Goal: Task Accomplishment & Management: Complete application form

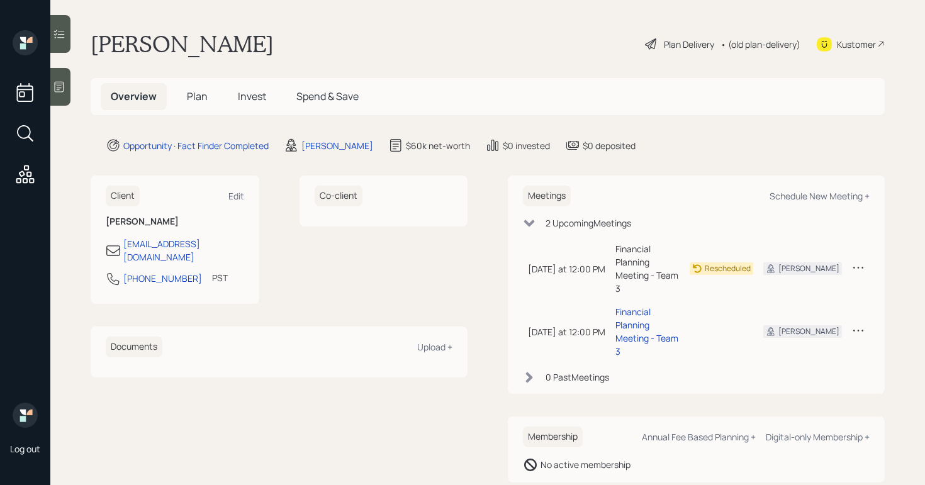
click at [686, 37] on div "Plan Delivery" at bounding box center [680, 44] width 72 height 15
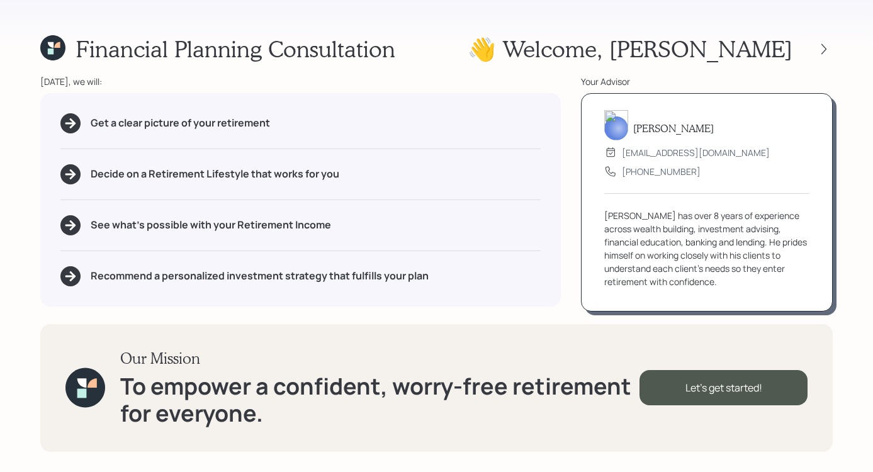
click at [437, 26] on div "Financial Planning Consultation 👋 Welcome , Charles Today, we will: Get a clear…" at bounding box center [436, 236] width 873 height 472
click at [721, 386] on div "Let's get started!" at bounding box center [724, 387] width 168 height 35
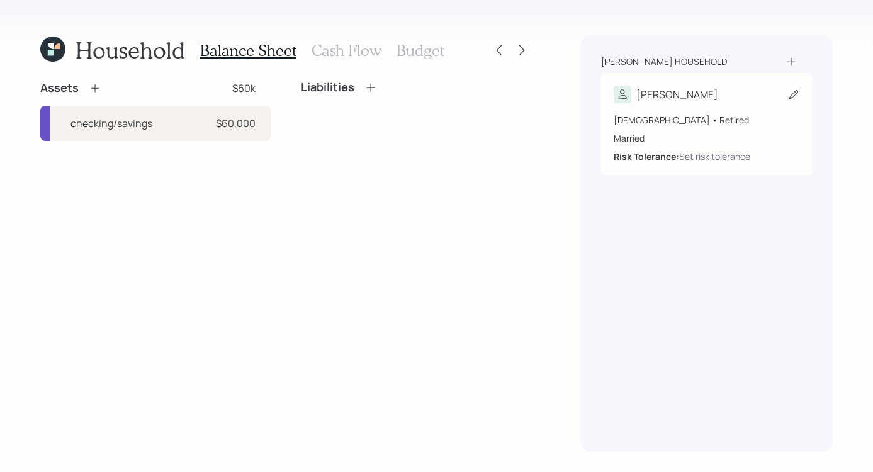
click at [694, 93] on div "Charles" at bounding box center [707, 95] width 186 height 18
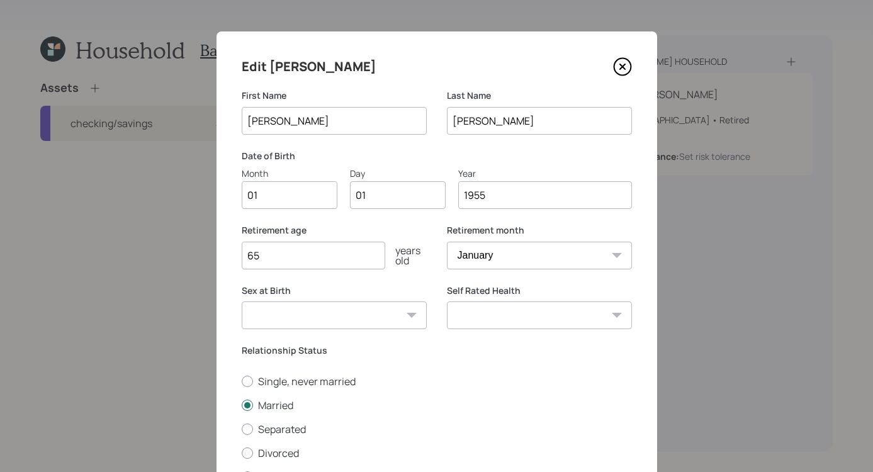
click at [295, 195] on input "01" at bounding box center [290, 195] width 96 height 28
type input "0"
type input "1"
type input "01"
type input "0"
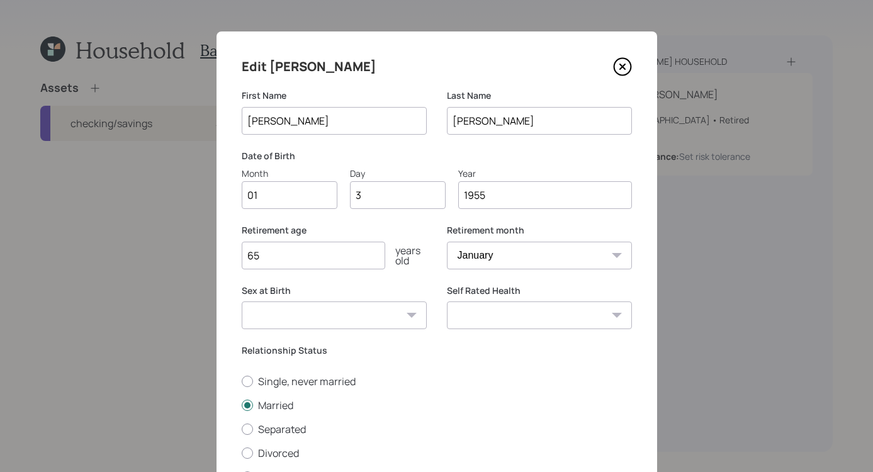
type input "30"
click at [286, 254] on input "65" at bounding box center [314, 256] width 144 height 28
type input "6"
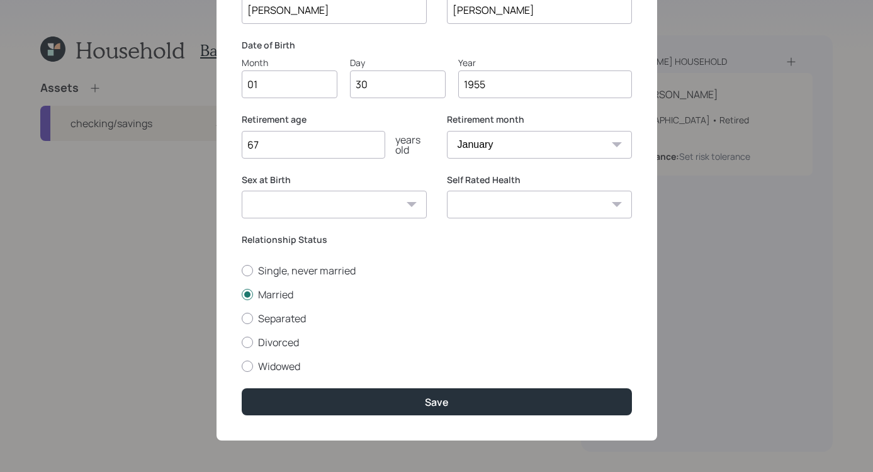
type input "67"
click at [608, 200] on select "Excellent Very Good Good Fair Poor" at bounding box center [539, 205] width 185 height 28
select select "fair"
click at [447, 191] on select "Excellent Very Good Good Fair Poor" at bounding box center [539, 205] width 185 height 28
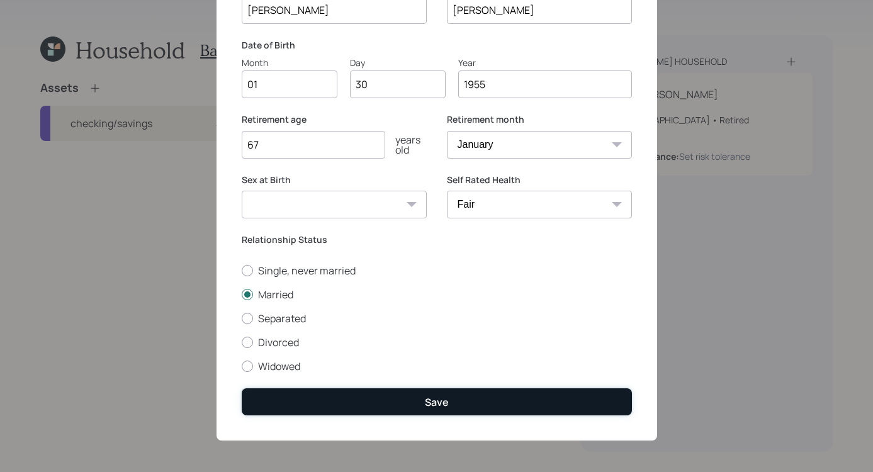
click at [470, 409] on button "Save" at bounding box center [437, 401] width 390 height 27
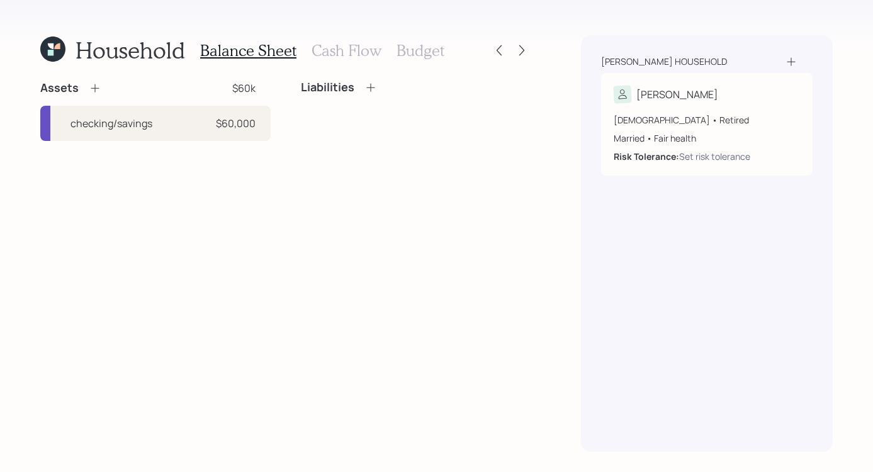
click at [94, 93] on icon at bounding box center [95, 88] width 13 height 13
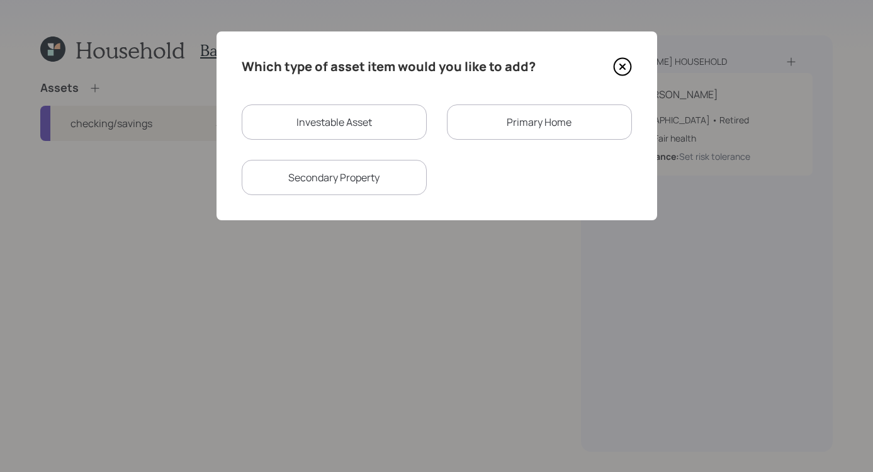
click at [563, 121] on div "Primary Home" at bounding box center [539, 122] width 185 height 35
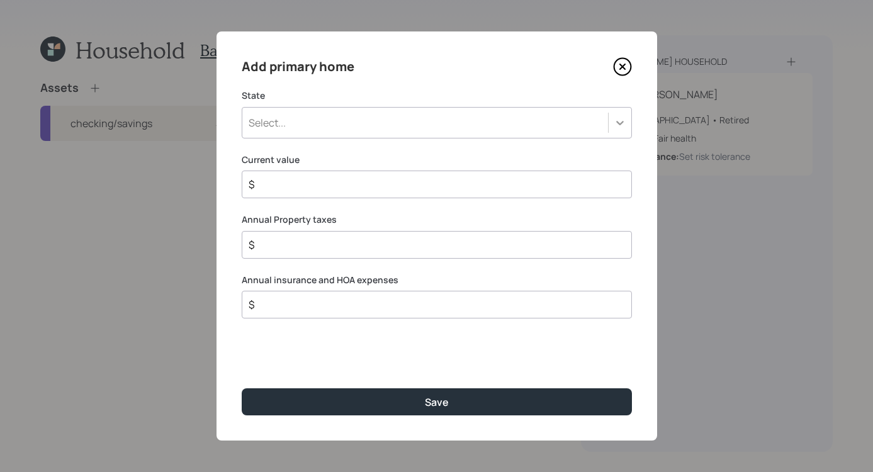
click at [622, 120] on icon at bounding box center [620, 122] width 13 height 13
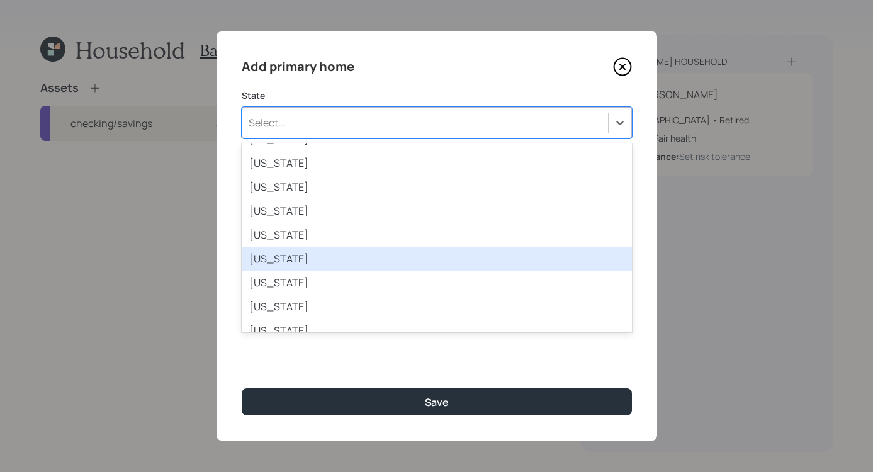
scroll to position [39, 0]
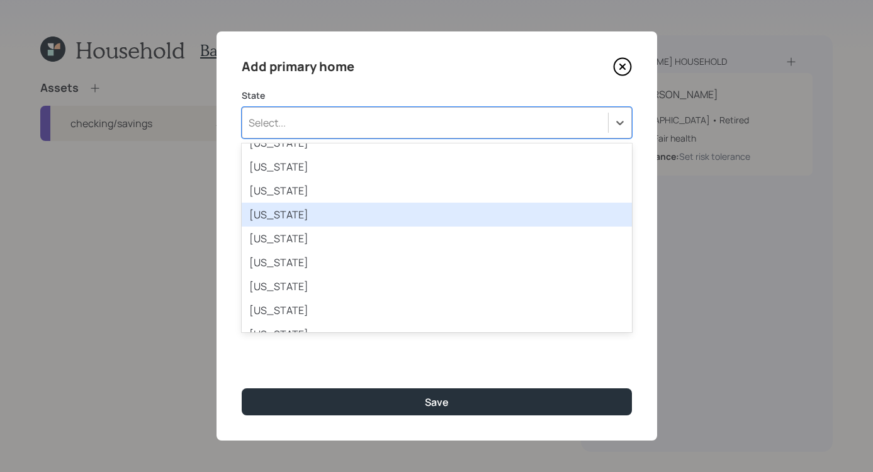
click at [385, 221] on div "California" at bounding box center [437, 215] width 390 height 24
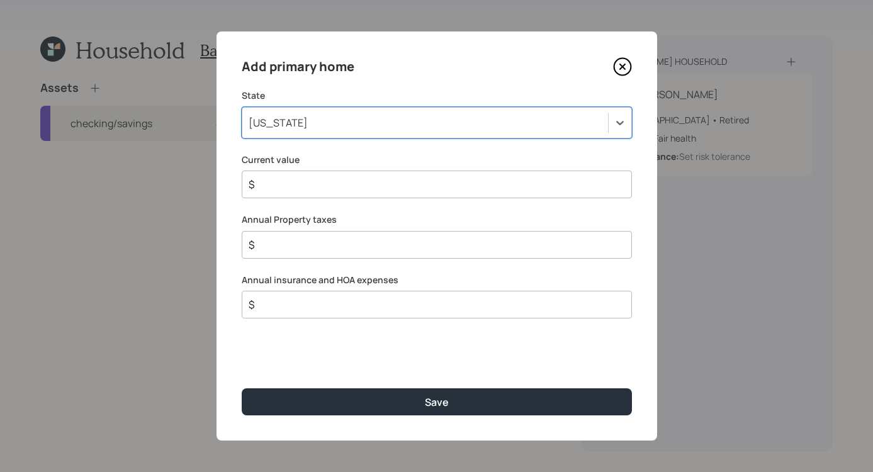
click at [329, 182] on input "$" at bounding box center [431, 184] width 369 height 15
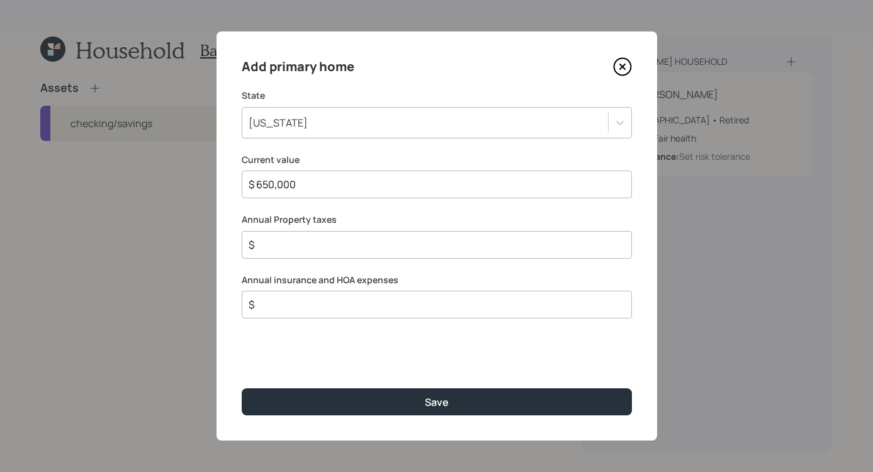
type input "$ 650,000"
click at [302, 232] on div "$" at bounding box center [437, 245] width 390 height 28
click at [301, 248] on input "$" at bounding box center [431, 244] width 369 height 15
click at [375, 243] on input "$" at bounding box center [431, 244] width 369 height 15
type input "$ 6,500"
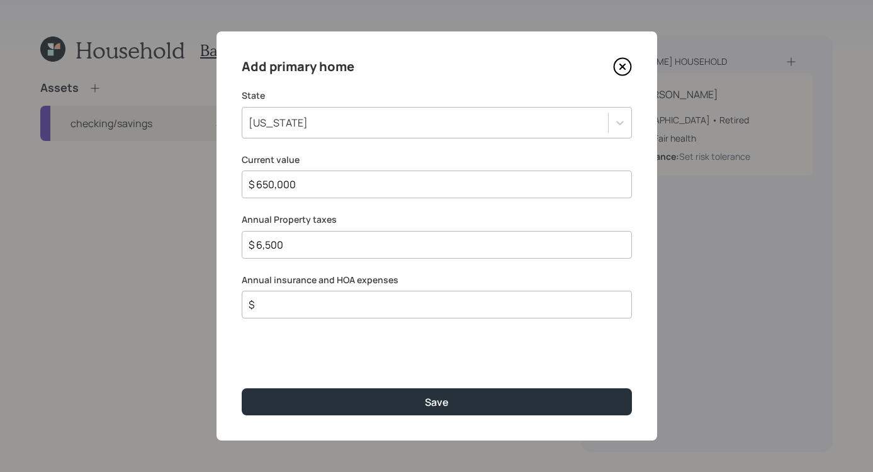
click at [310, 307] on input "$" at bounding box center [431, 304] width 369 height 15
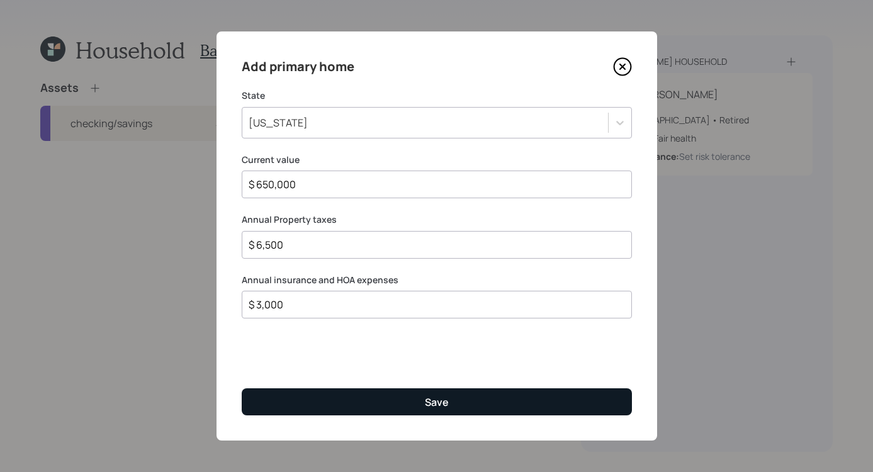
type input "$ 3,000"
click at [446, 407] on div "Save" at bounding box center [437, 402] width 24 height 14
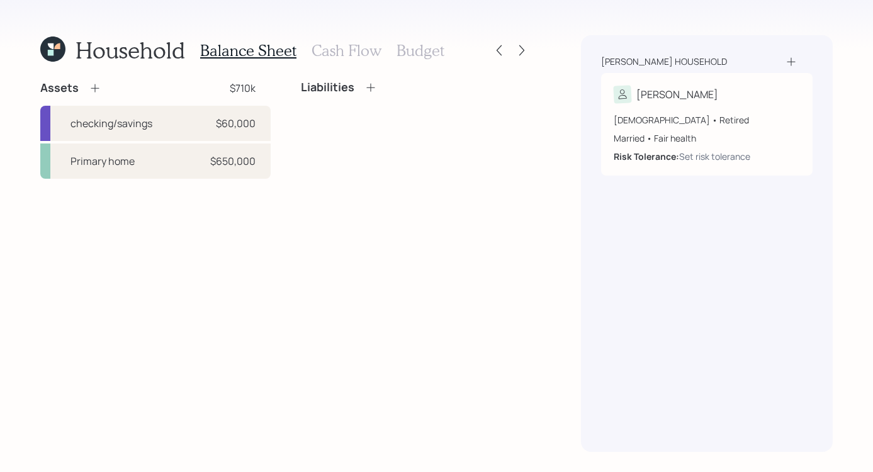
click at [364, 88] on icon at bounding box center [370, 87] width 13 height 13
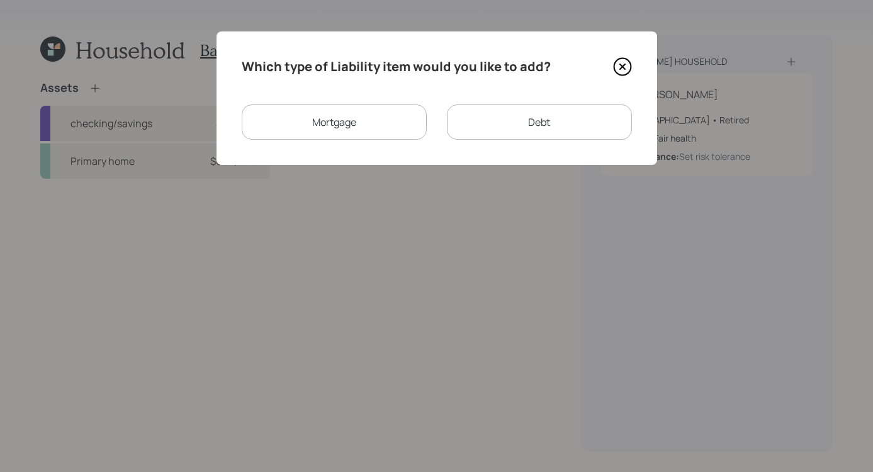
click at [497, 130] on div "Debt" at bounding box center [539, 122] width 185 height 35
select select "credit_card"
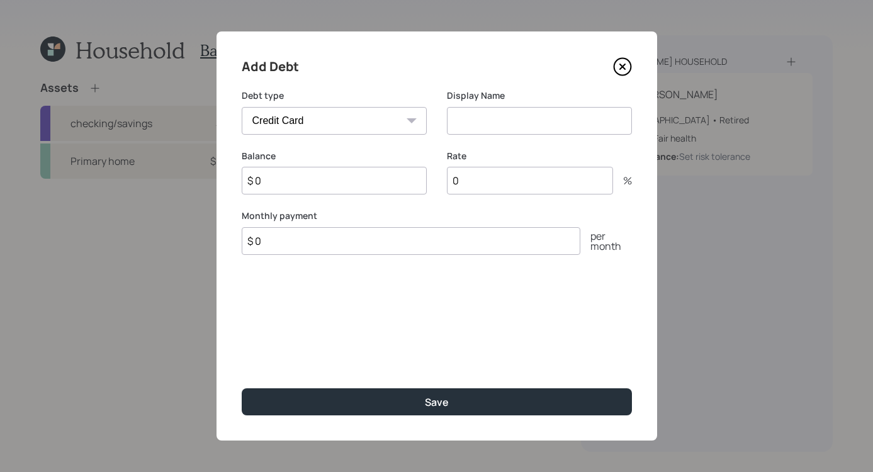
click at [518, 119] on input at bounding box center [539, 121] width 185 height 28
type input "Credit Card"
click at [322, 181] on input "$ 0" at bounding box center [334, 181] width 185 height 28
type input "$ 15,000"
click at [482, 187] on input "0" at bounding box center [530, 181] width 166 height 28
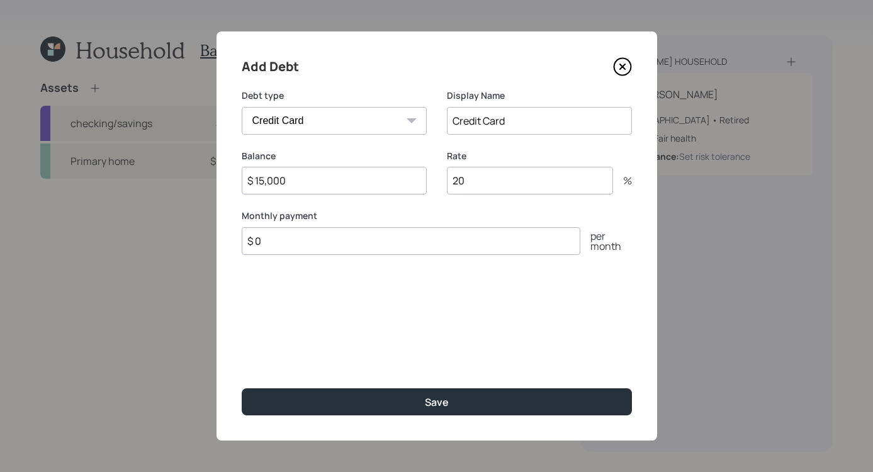
type input "20"
click at [398, 239] on input "$ 0" at bounding box center [411, 241] width 339 height 28
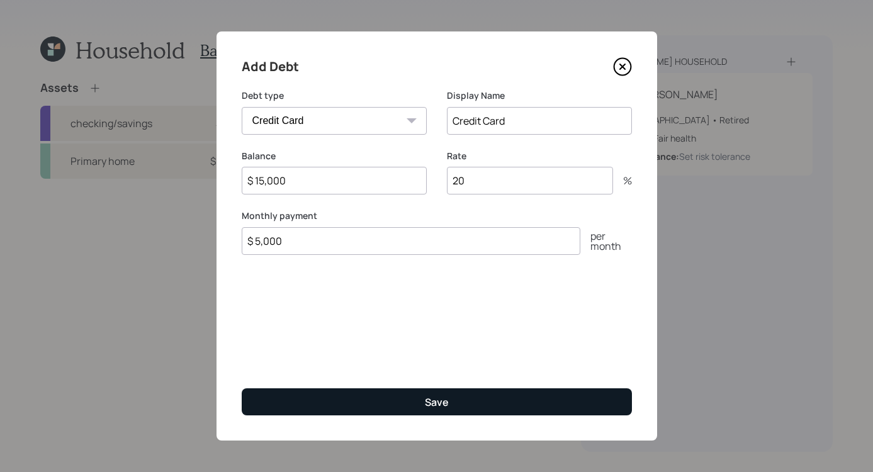
type input "$ 5,000"
click at [383, 401] on button "Save" at bounding box center [437, 401] width 390 height 27
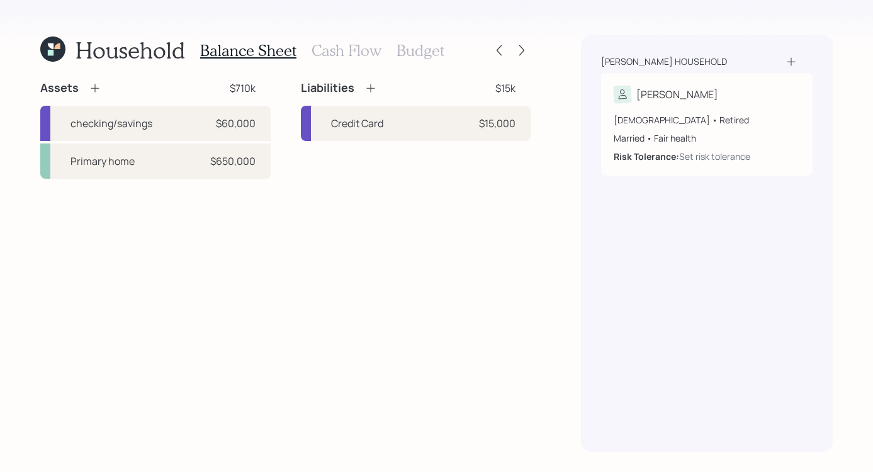
click at [368, 89] on icon at bounding box center [370, 88] width 13 height 13
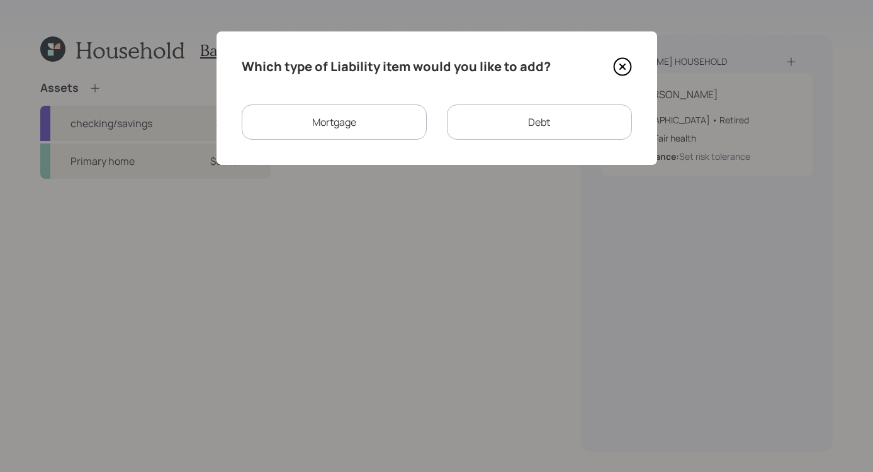
click at [335, 120] on div "Mortgage" at bounding box center [334, 122] width 185 height 35
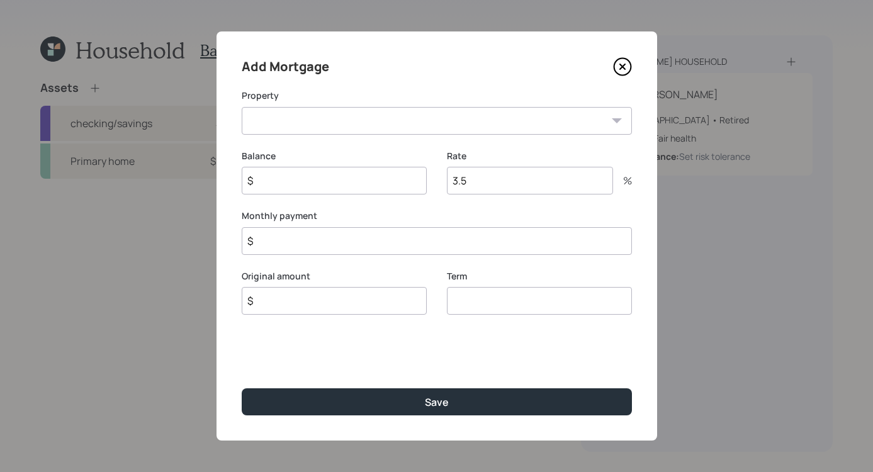
click at [398, 127] on select "CA Primary home" at bounding box center [437, 121] width 390 height 28
select select "5933f1c6-e29f-487b-aa89-692c5bdbe40e"
click at [242, 107] on select "CA Primary home" at bounding box center [437, 121] width 390 height 28
click at [297, 183] on input "$" at bounding box center [334, 181] width 185 height 28
type input "$ 430,000"
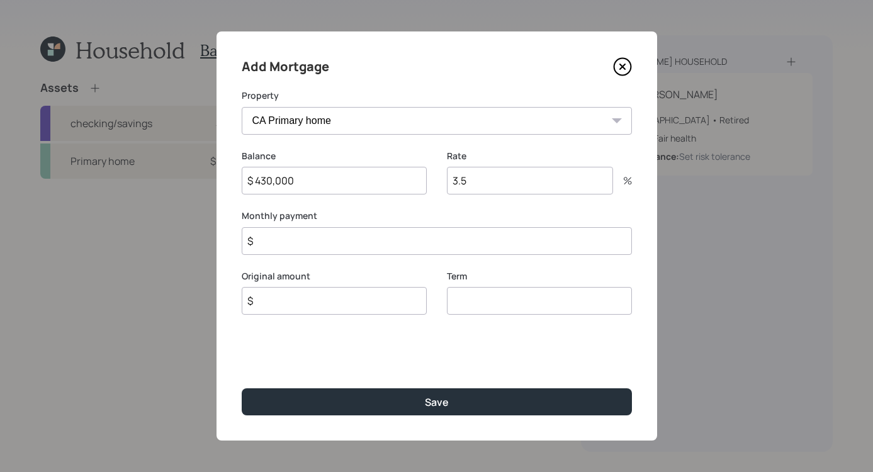
click at [483, 179] on input "3.5" at bounding box center [530, 181] width 166 height 28
type input "3"
type input "7.2"
click at [346, 248] on input "$" at bounding box center [437, 241] width 390 height 28
type input "$ 4,300"
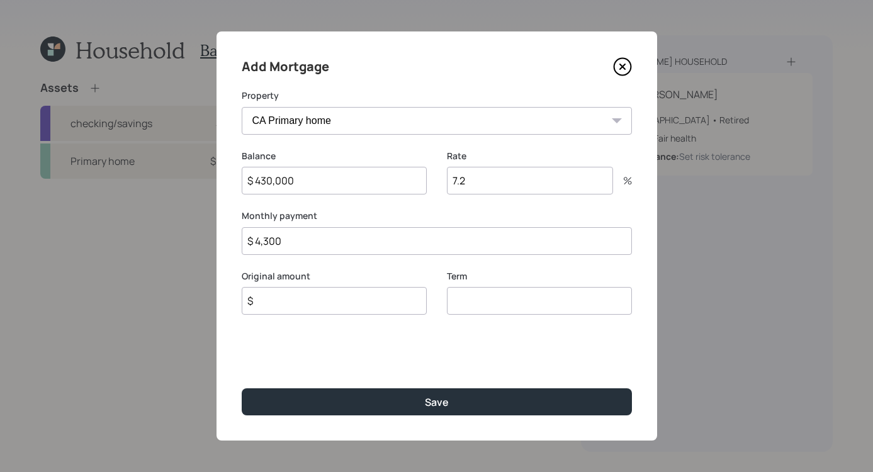
click at [485, 310] on input "number" at bounding box center [539, 301] width 185 height 28
type input "30"
click at [329, 297] on input "$" at bounding box center [334, 301] width 185 height 28
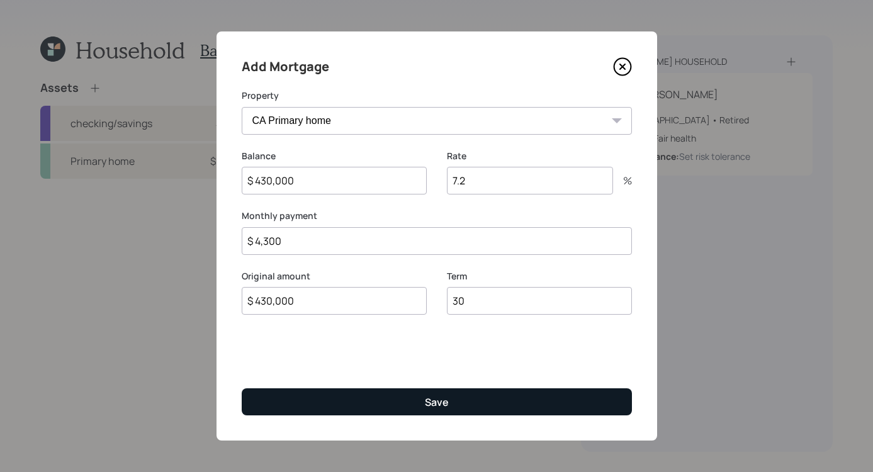
type input "$ 430,000"
click at [404, 392] on button "Save" at bounding box center [437, 401] width 390 height 27
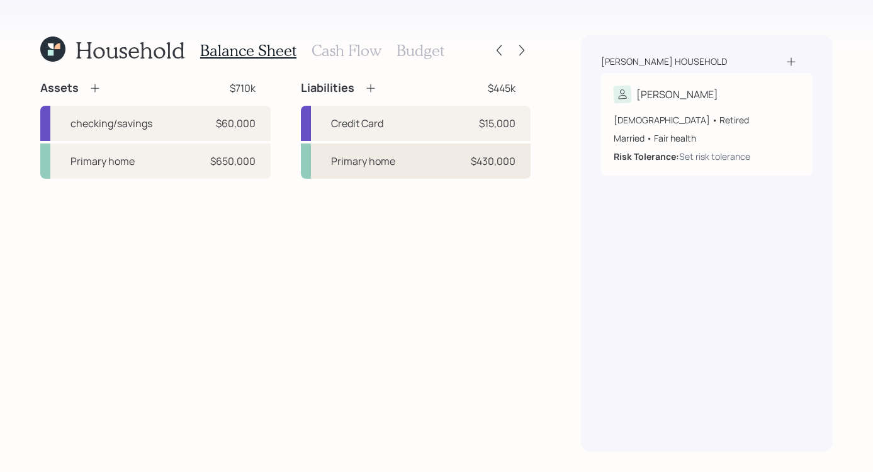
click at [477, 164] on div "$430,000" at bounding box center [493, 161] width 45 height 15
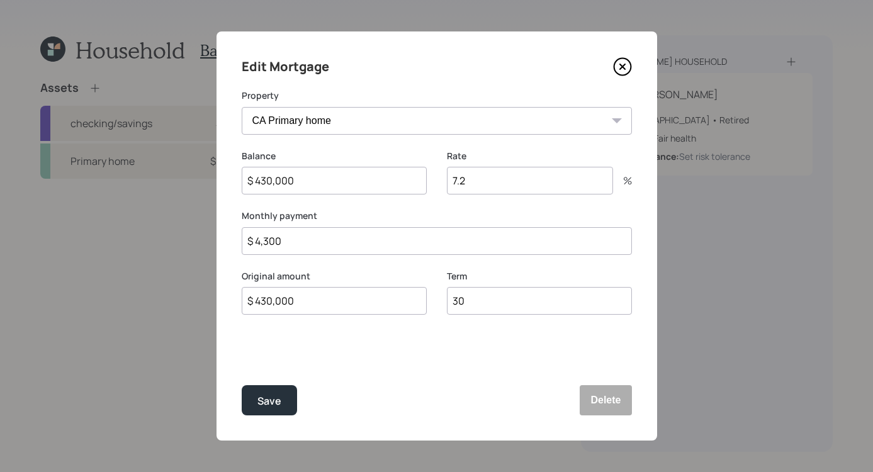
click at [623, 68] on icon at bounding box center [622, 66] width 19 height 19
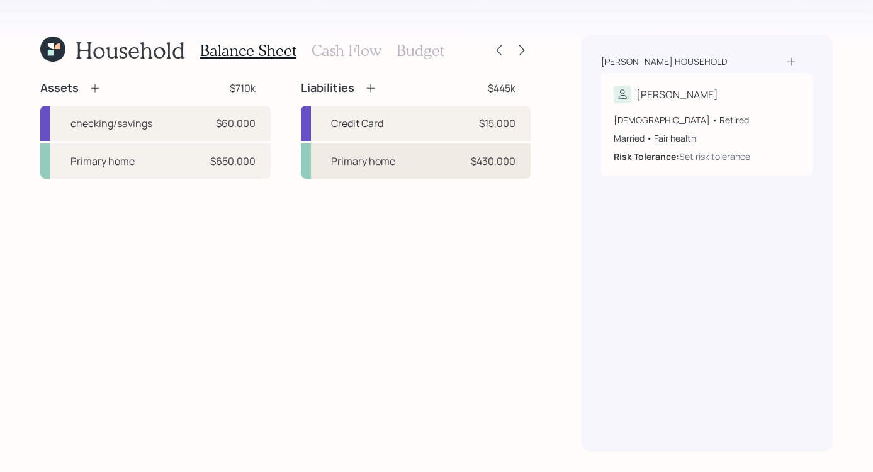
click at [455, 168] on div "Primary home $430,000" at bounding box center [416, 161] width 230 height 35
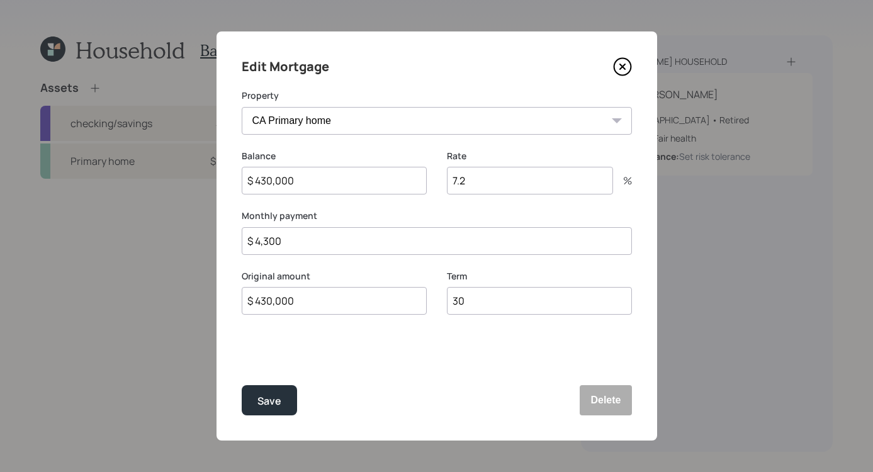
click at [623, 70] on icon at bounding box center [622, 66] width 19 height 19
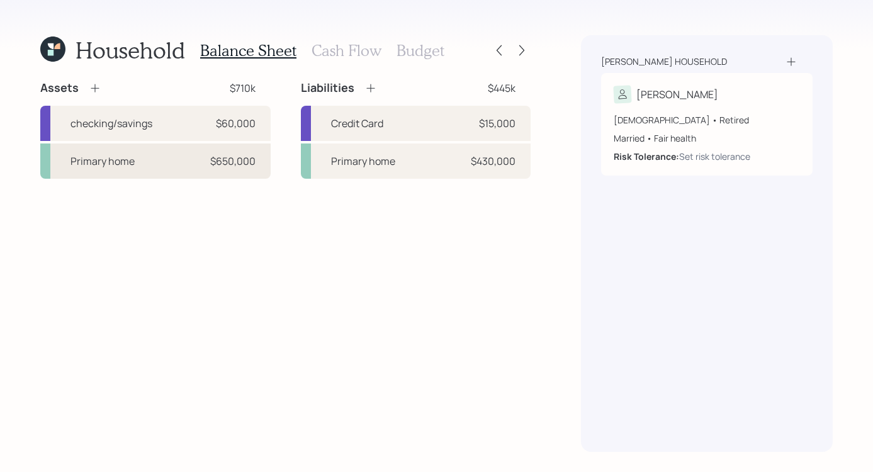
click at [201, 166] on div "Primary home $650,000" at bounding box center [155, 161] width 230 height 35
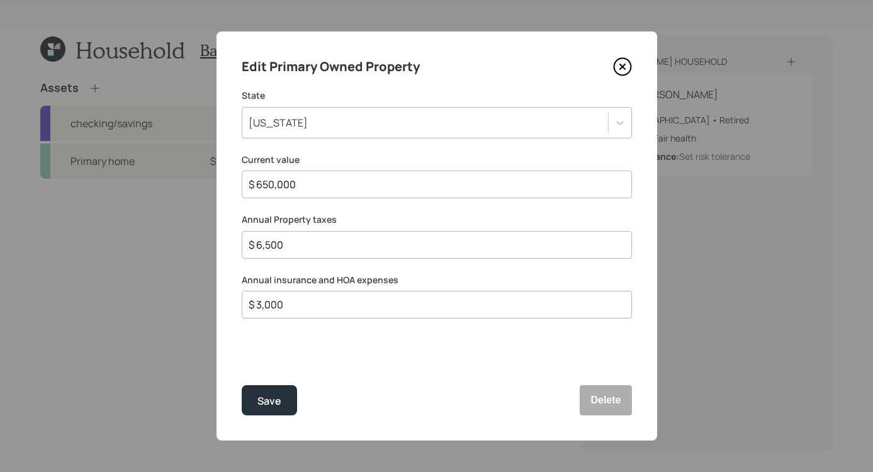
click at [622, 67] on icon at bounding box center [621, 66] width 5 height 5
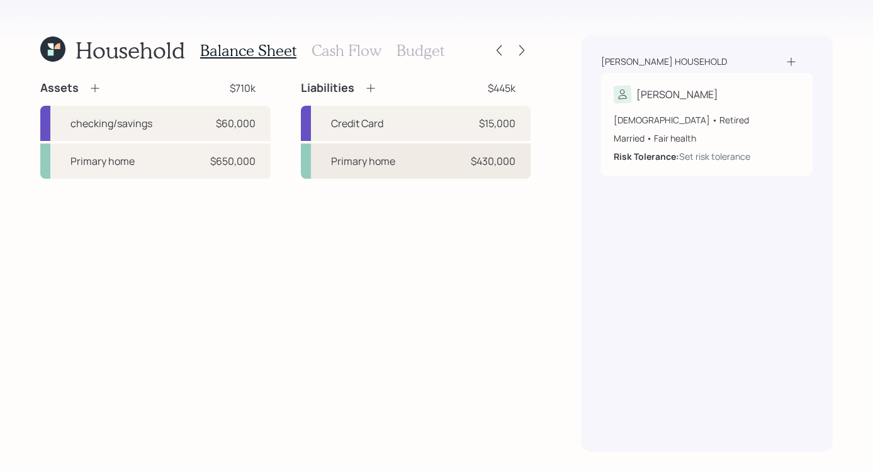
click at [424, 149] on div "Primary home $430,000" at bounding box center [416, 161] width 230 height 35
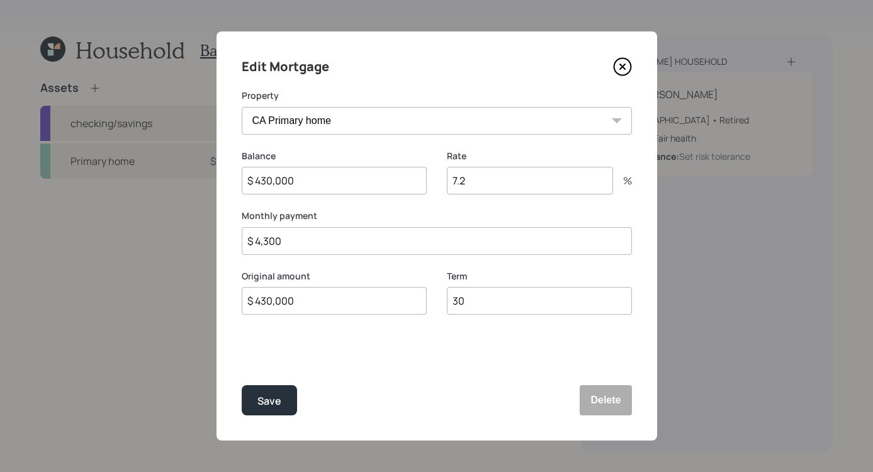
click at [346, 246] on input "$ 4,300" at bounding box center [437, 241] width 390 height 28
type input "$ 3,509"
click at [257, 416] on div "Edit Mortgage Property CA Primary home Balance $ 430,000 Rate 7.2 % Monthly pay…" at bounding box center [437, 235] width 441 height 409
click at [258, 406] on div "Save" at bounding box center [269, 401] width 24 height 17
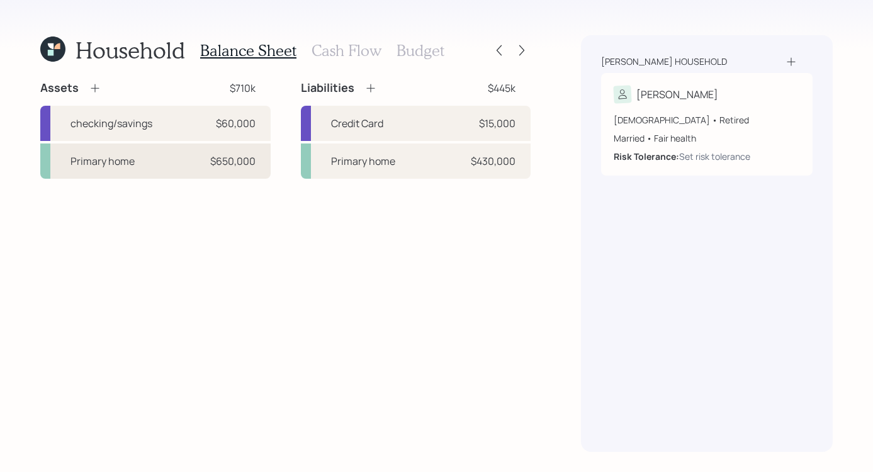
click at [185, 171] on div "Primary home $650,000" at bounding box center [155, 161] width 230 height 35
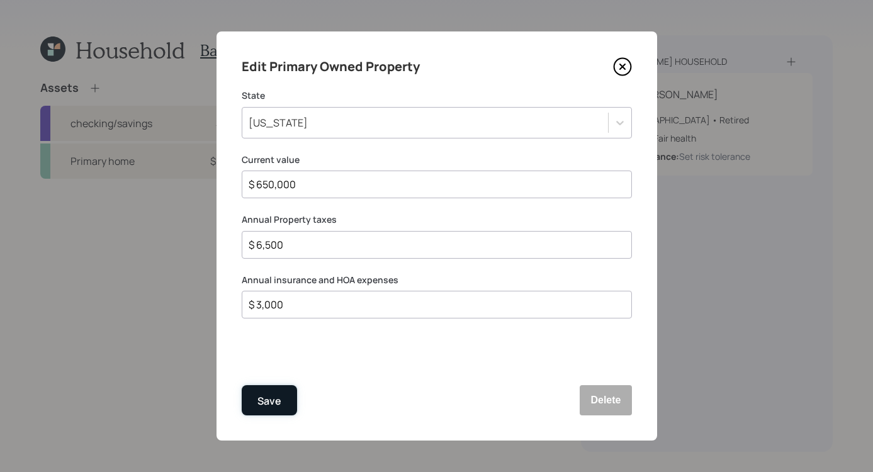
click at [288, 392] on button "Save" at bounding box center [269, 400] width 55 height 30
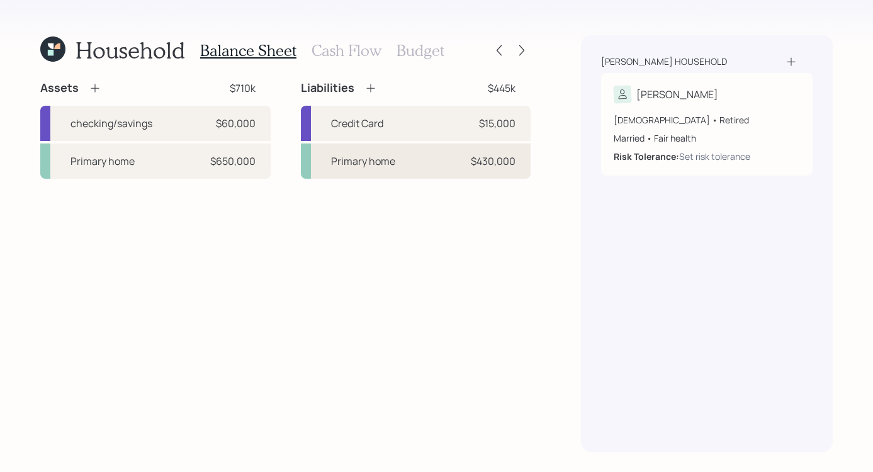
click at [425, 169] on div "Primary home $430,000" at bounding box center [416, 161] width 230 height 35
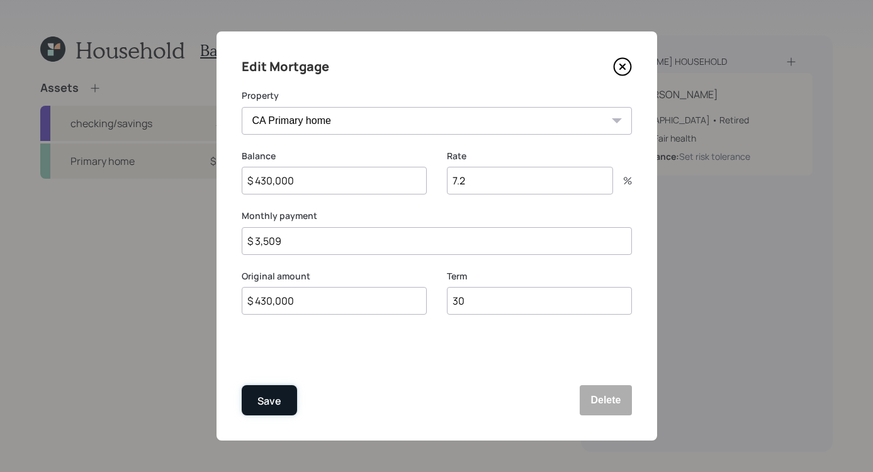
click at [269, 405] on div "Save" at bounding box center [269, 401] width 24 height 17
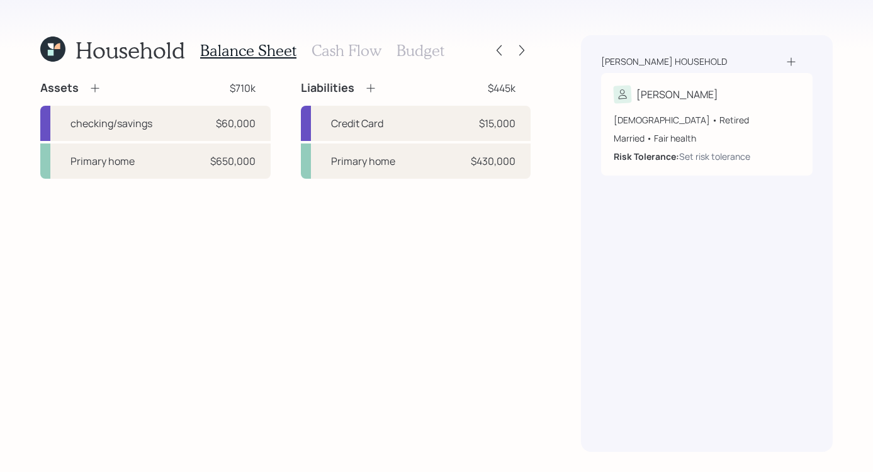
click at [93, 91] on icon at bounding box center [95, 88] width 13 height 13
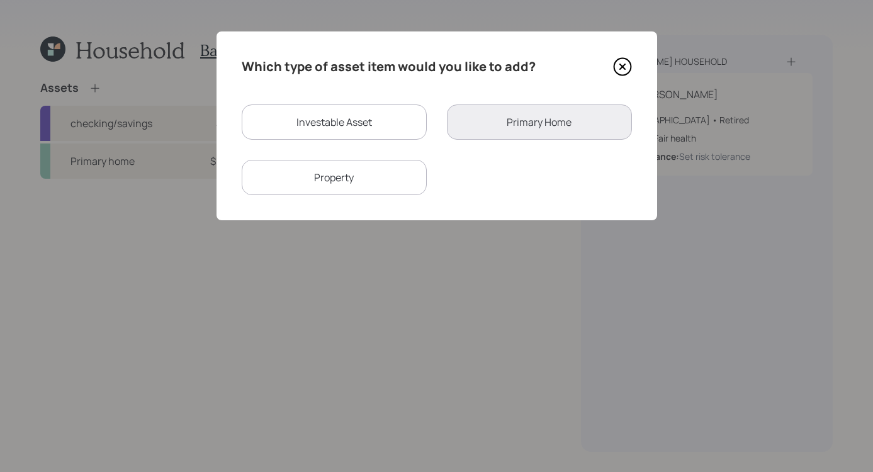
click at [373, 174] on div "Property" at bounding box center [334, 177] width 185 height 35
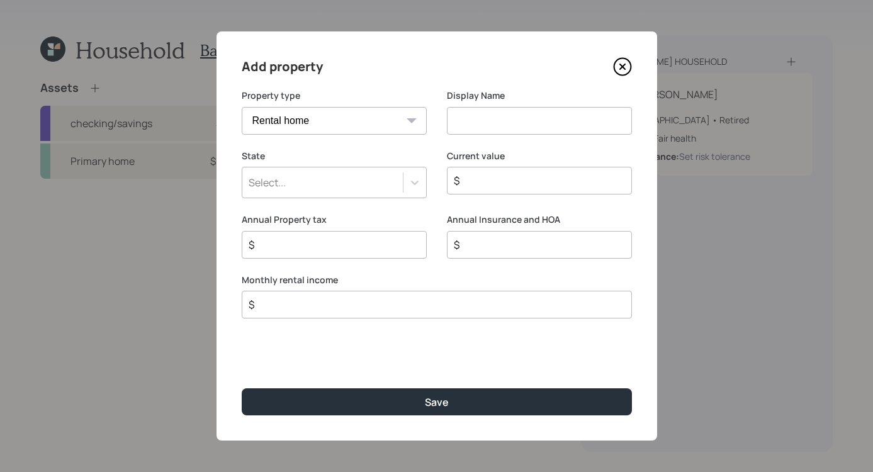
click at [396, 120] on select "Vacation home Rental home" at bounding box center [334, 121] width 185 height 28
select select "vacation_property"
click at [242, 107] on select "Vacation home Rental home" at bounding box center [334, 121] width 185 height 28
click at [398, 124] on select "Vacation home Rental home" at bounding box center [334, 121] width 185 height 28
click at [242, 107] on select "Vacation home Rental home" at bounding box center [334, 121] width 185 height 28
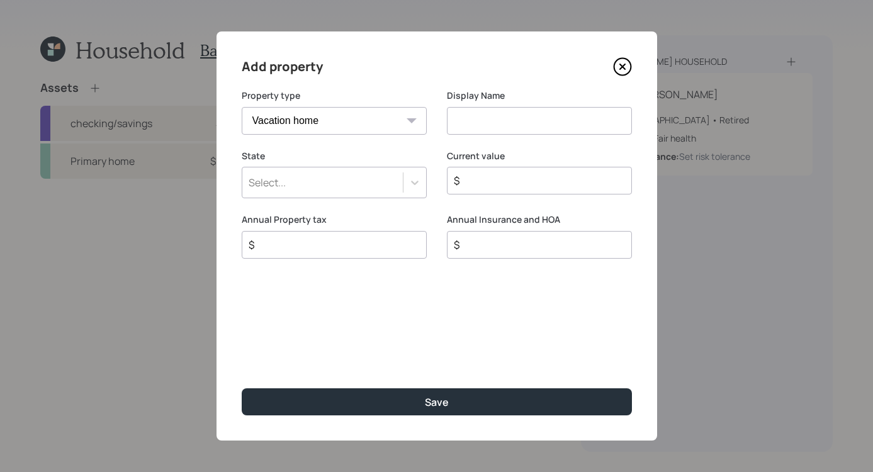
click at [477, 115] on input at bounding box center [539, 121] width 185 height 28
type input "Business Property"
click at [414, 176] on div at bounding box center [415, 182] width 23 height 23
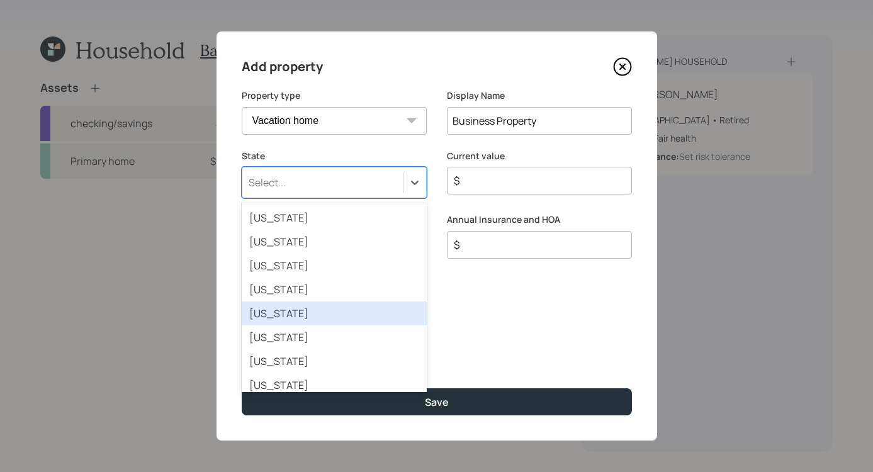
click at [320, 319] on div "California" at bounding box center [334, 314] width 185 height 24
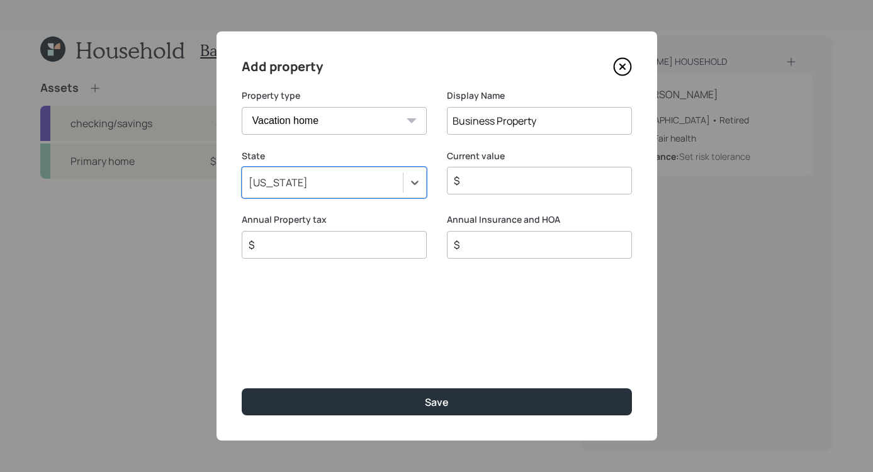
click at [511, 178] on input "$" at bounding box center [535, 180] width 164 height 15
type input "$ 560,000"
click at [298, 253] on div "$" at bounding box center [334, 245] width 185 height 28
click at [294, 244] on input "$" at bounding box center [329, 244] width 164 height 15
type input "$ 6,500"
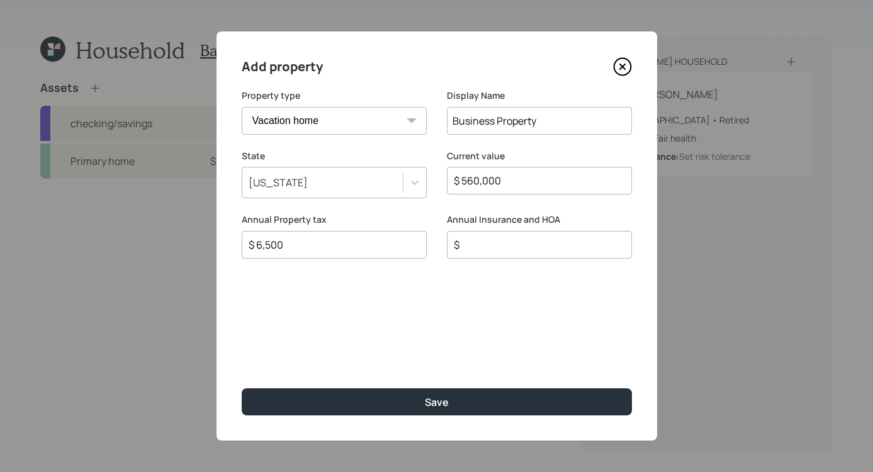
click at [507, 250] on input "$" at bounding box center [535, 244] width 164 height 15
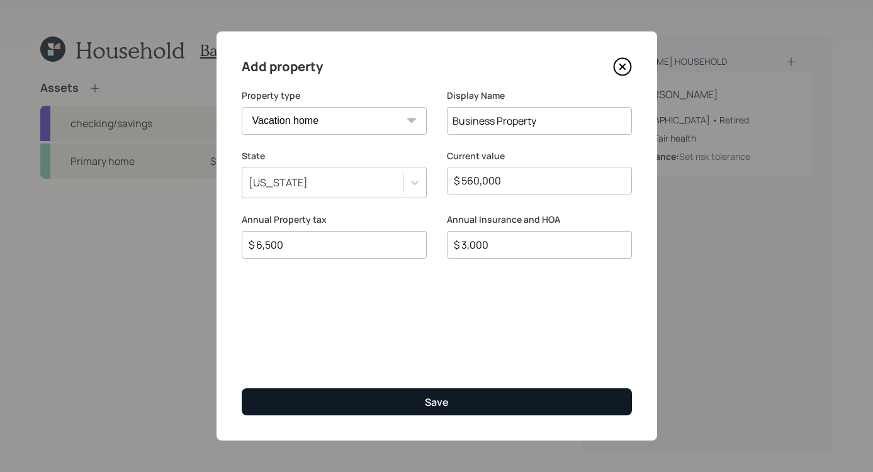
type input "$ 3,000"
click at [449, 397] on button "Save" at bounding box center [437, 401] width 390 height 27
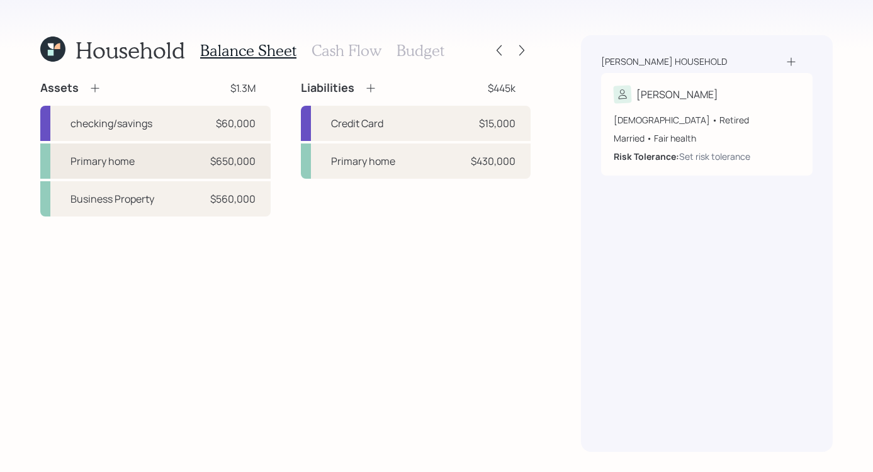
click at [136, 174] on div "Primary home $650,000" at bounding box center [155, 161] width 230 height 35
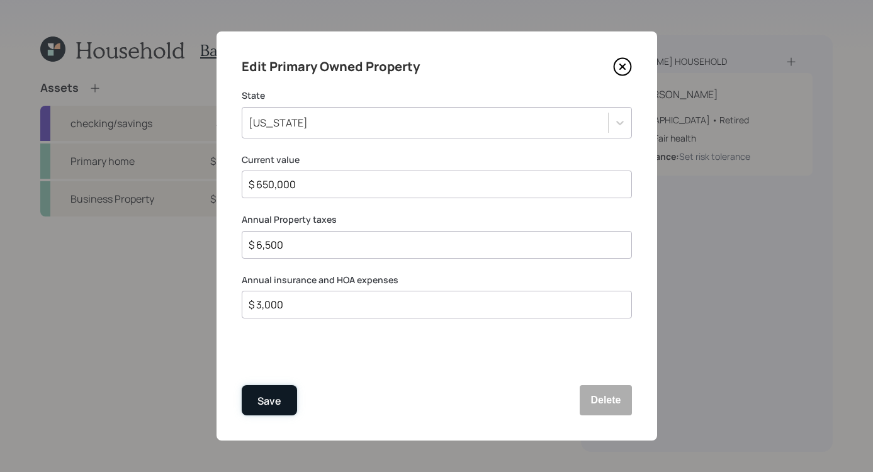
click at [262, 399] on div "Save" at bounding box center [269, 401] width 24 height 17
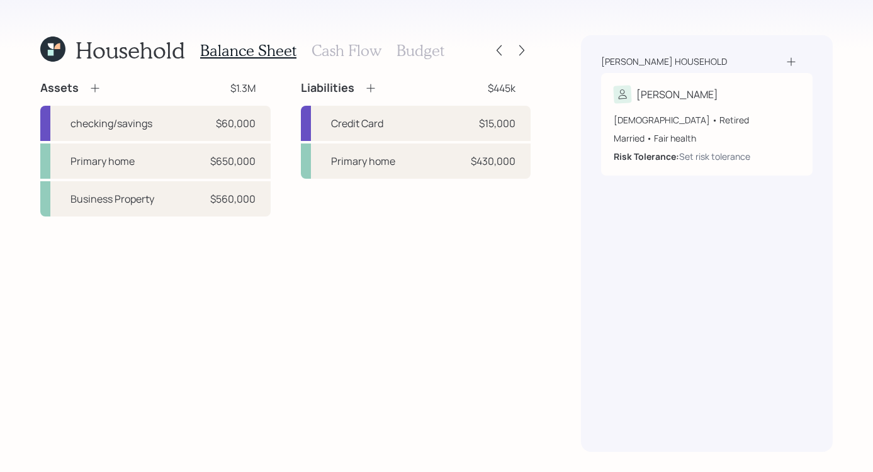
click at [371, 86] on icon at bounding box center [370, 88] width 13 height 13
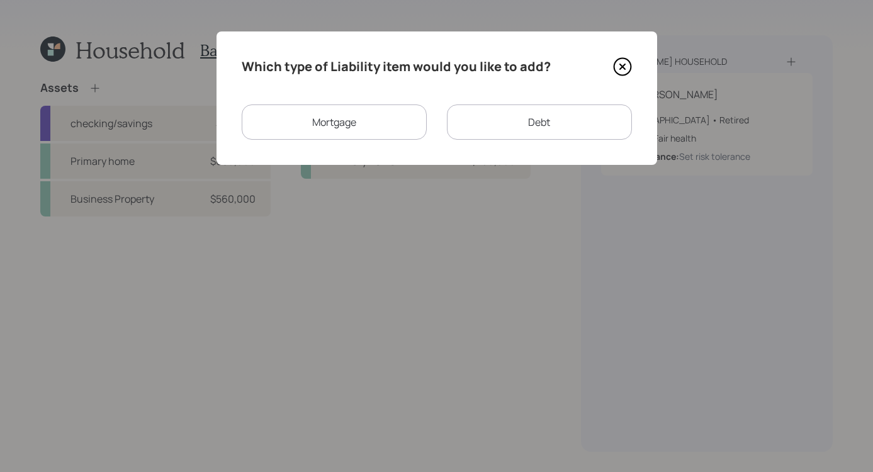
click at [366, 128] on div "Mortgage" at bounding box center [334, 122] width 185 height 35
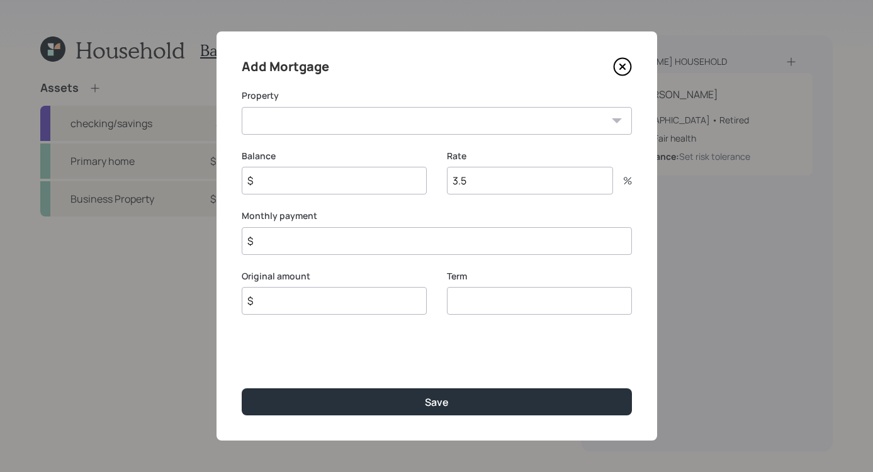
click at [473, 115] on select "Business Property" at bounding box center [437, 121] width 390 height 28
select select "1b2cec09-93f1-40ef-bd32-335d97997cde"
click at [242, 107] on select "Business Property" at bounding box center [437, 121] width 390 height 28
click at [352, 183] on input "$" at bounding box center [334, 181] width 185 height 28
type input "$ 400,000"
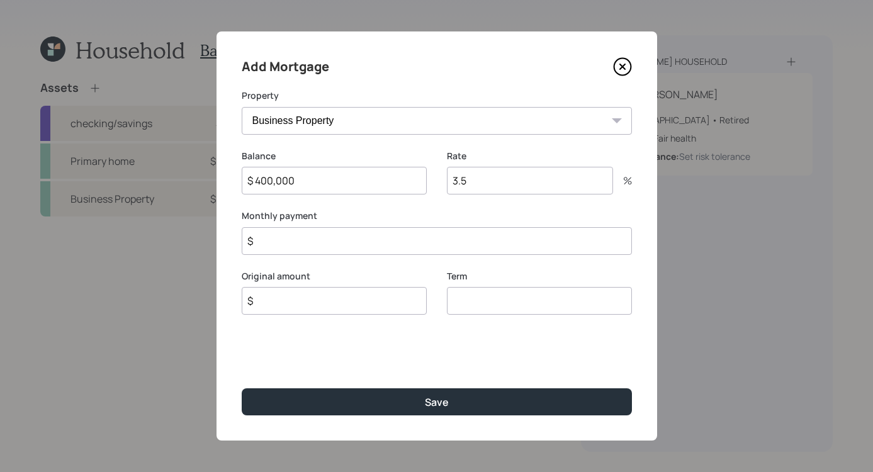
click at [500, 176] on input "3.5" at bounding box center [530, 181] width 166 height 28
type input "3"
type input "4"
click at [308, 245] on input "$" at bounding box center [437, 241] width 390 height 28
type input "$ 1,909"
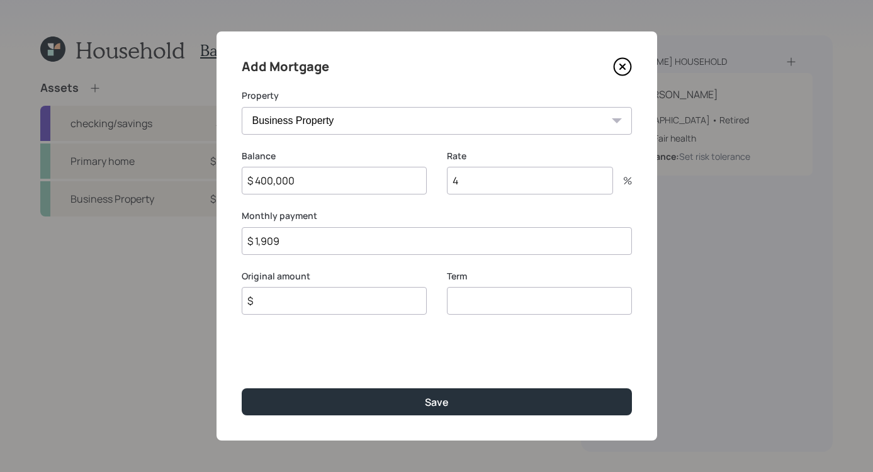
click at [356, 302] on input "$" at bounding box center [334, 301] width 185 height 28
type input "$ 550,000"
click at [514, 300] on input "number" at bounding box center [539, 301] width 185 height 28
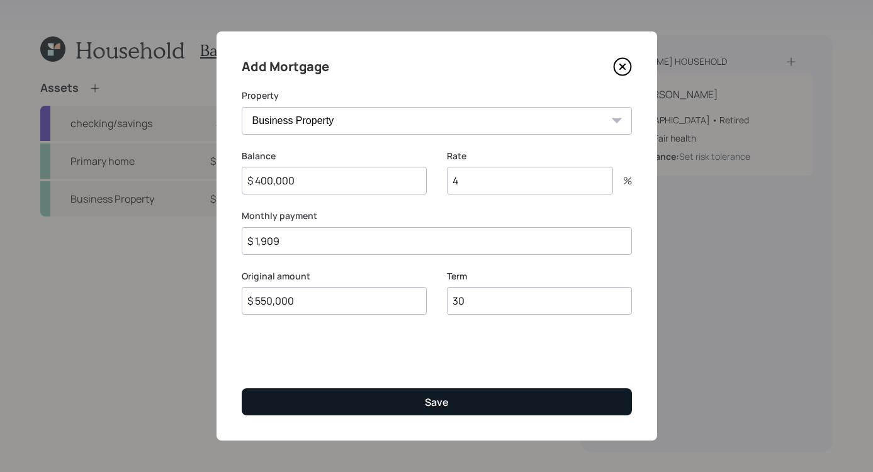
type input "30"
click at [416, 412] on button "Save" at bounding box center [437, 401] width 390 height 27
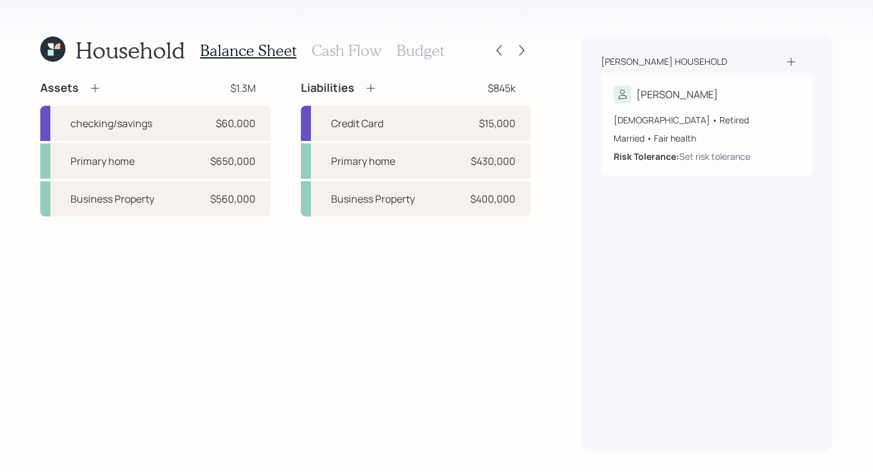
click at [354, 52] on h3 "Cash Flow" at bounding box center [347, 51] width 70 height 18
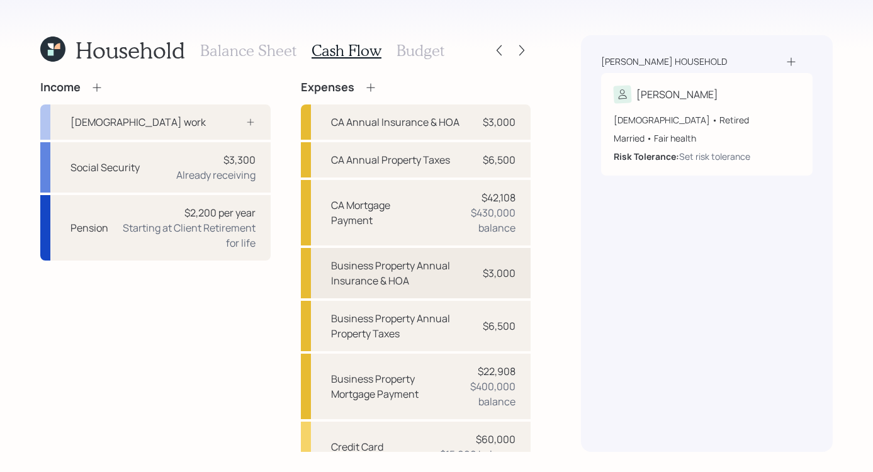
scroll to position [1, 0]
click at [108, 235] on div "Pension $2,200 per year Starting at Client Retirement for life" at bounding box center [155, 226] width 230 height 65
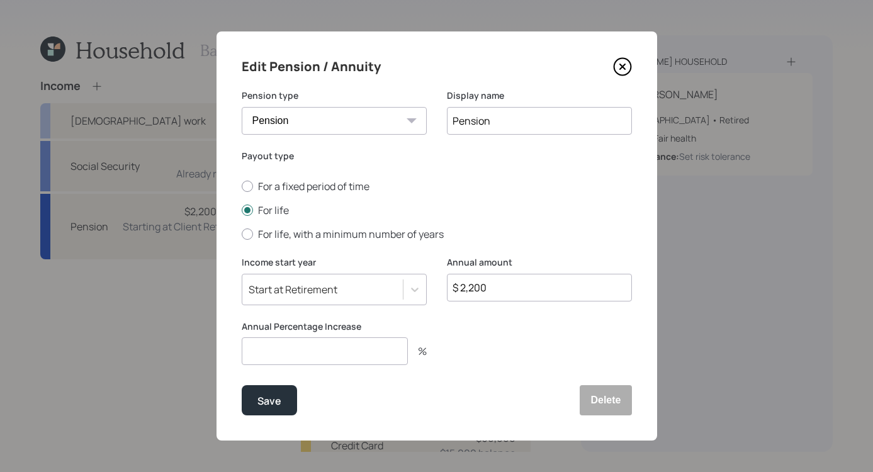
click at [321, 349] on input "number" at bounding box center [325, 351] width 166 height 28
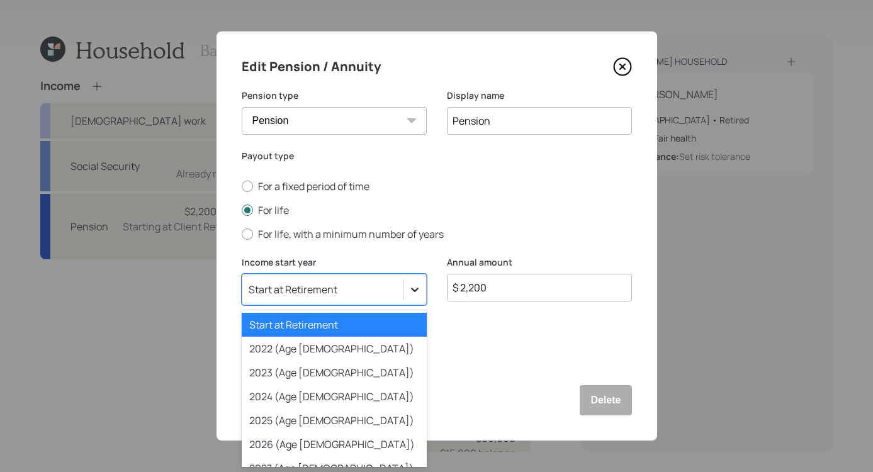
click at [422, 285] on div at bounding box center [415, 289] width 23 height 23
click at [359, 324] on div "Start at Retirement" at bounding box center [334, 325] width 185 height 24
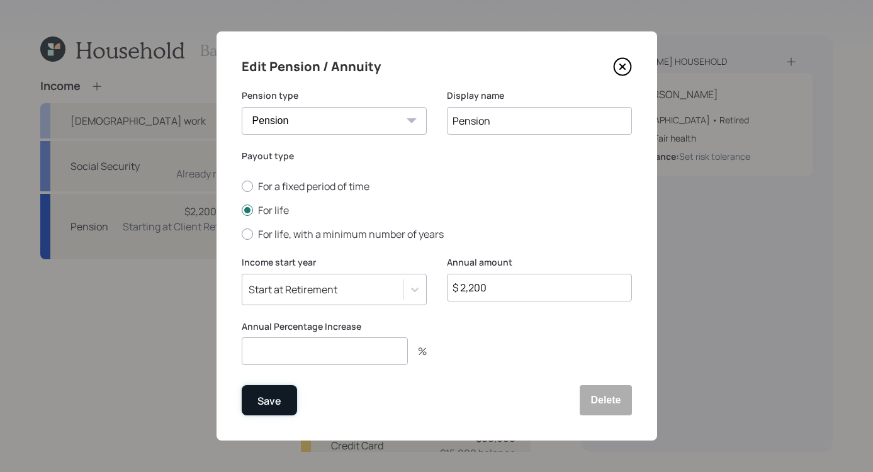
click at [269, 401] on div "Save" at bounding box center [269, 401] width 24 height 17
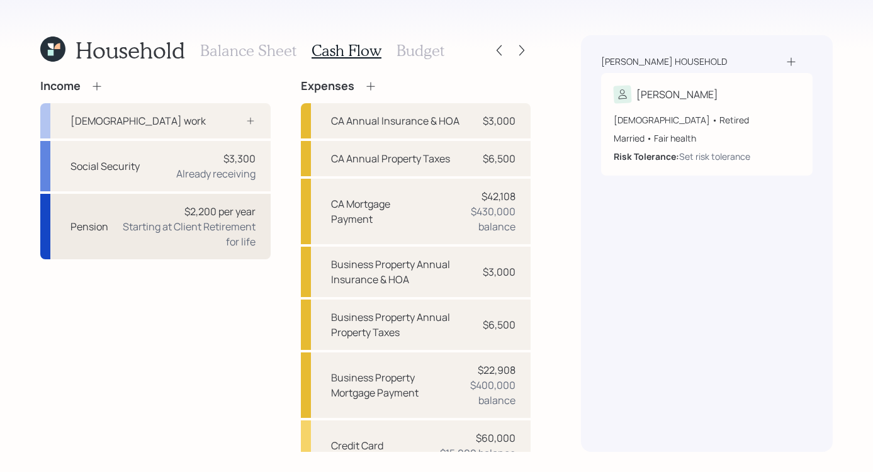
click at [201, 232] on div "Starting at Client Retirement for life" at bounding box center [186, 234] width 137 height 30
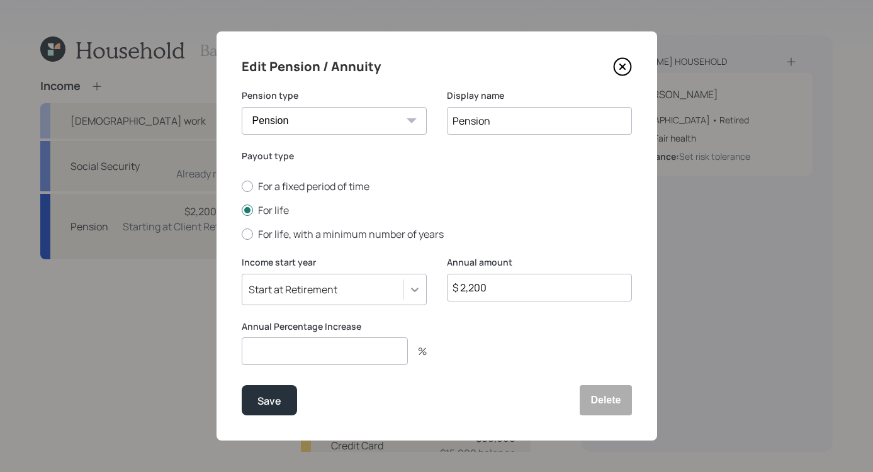
click at [422, 290] on div at bounding box center [415, 289] width 23 height 23
click at [456, 200] on div "For a fixed period of time For life For life, with a minimum number of years" at bounding box center [437, 210] width 390 height 62
click at [512, 278] on input "$ 2,200" at bounding box center [539, 288] width 185 height 28
click at [511, 293] on input "$ 2,200" at bounding box center [539, 288] width 185 height 28
type input "$ 26,400"
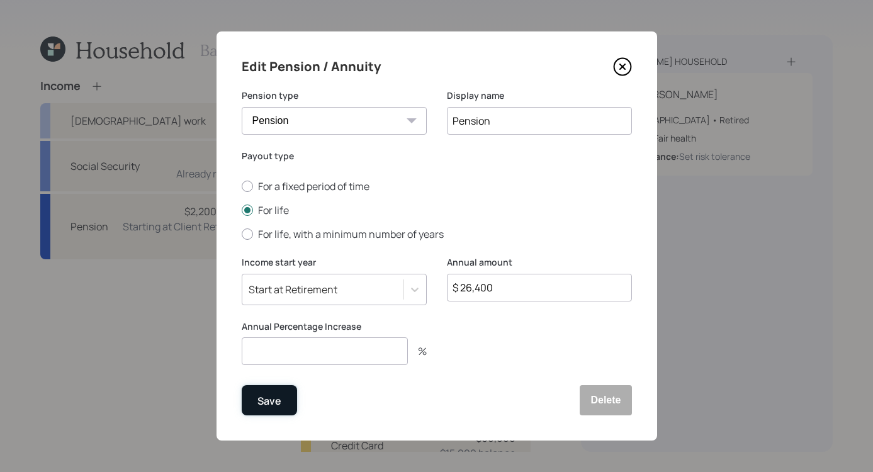
click at [275, 400] on div "Save" at bounding box center [269, 401] width 24 height 17
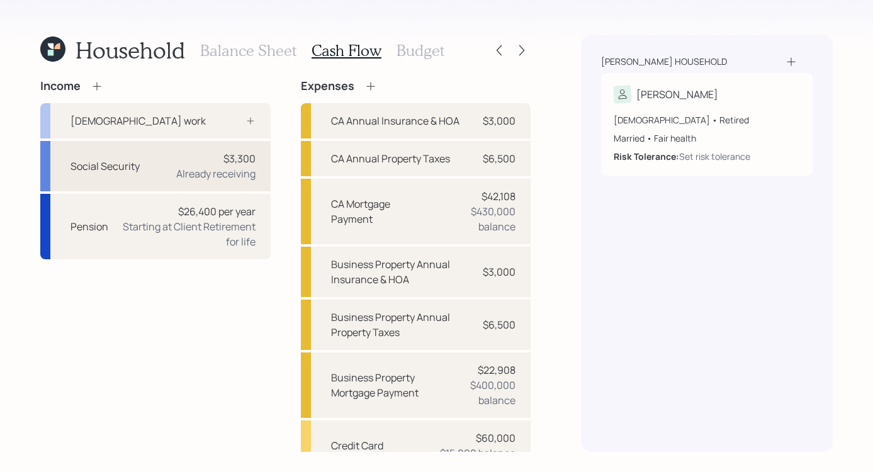
click at [157, 171] on div "Social Security $3,300 Already receiving" at bounding box center [155, 166] width 230 height 50
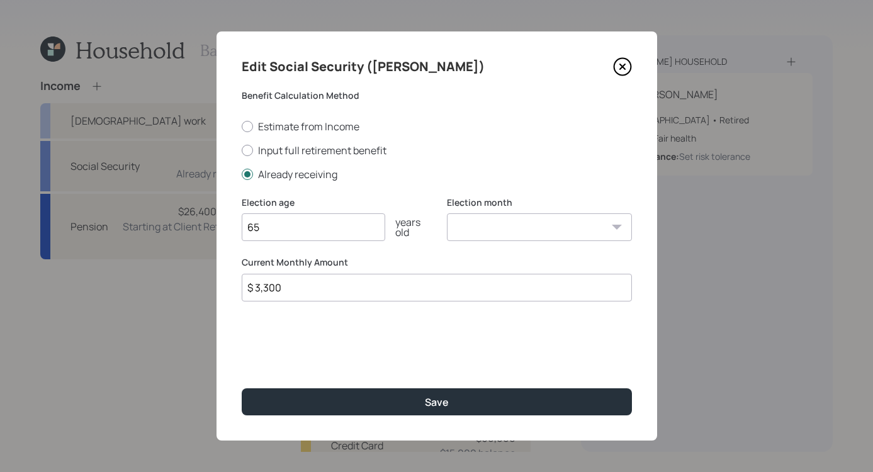
click at [307, 234] on input "65" at bounding box center [314, 227] width 144 height 28
type input "66"
click at [439, 343] on div "Edit Social Security (Charles) Benefit Calculation Method Estimate from Income …" at bounding box center [437, 235] width 441 height 409
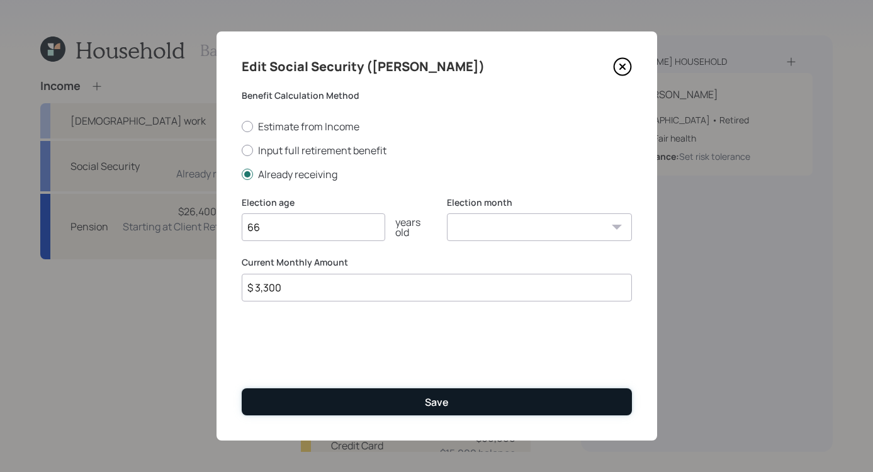
click at [375, 405] on button "Save" at bounding box center [437, 401] width 390 height 27
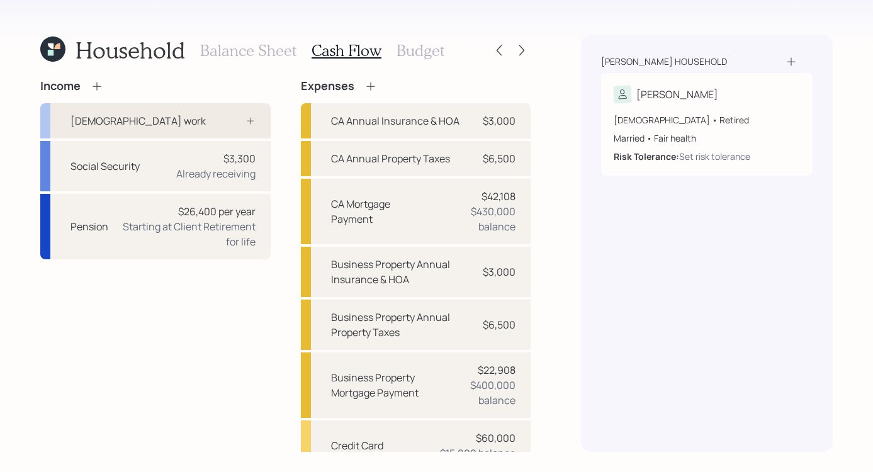
click at [214, 115] on div "Full-time work" at bounding box center [155, 120] width 230 height 35
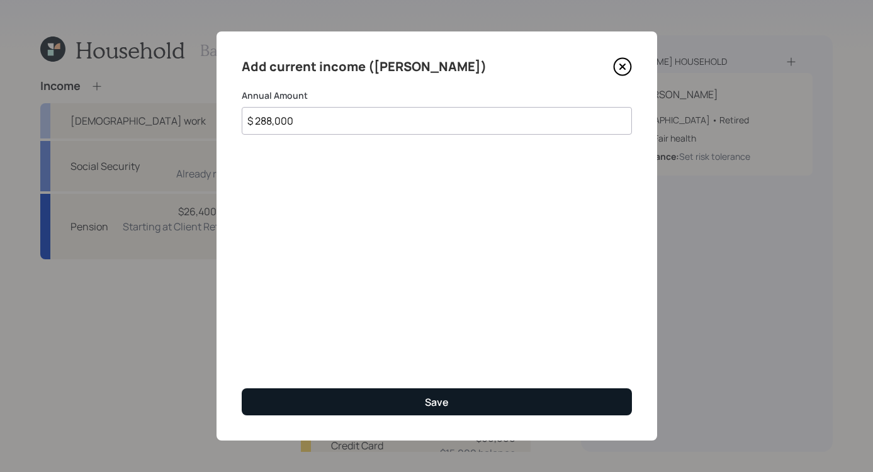
type input "$ 288,000"
click at [438, 400] on div "Save" at bounding box center [437, 402] width 24 height 14
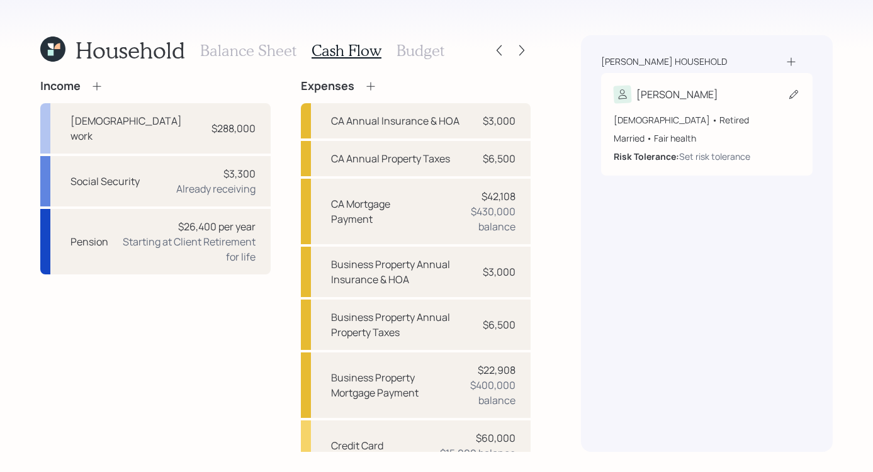
click at [697, 98] on div "Charles" at bounding box center [707, 95] width 186 height 18
select select "fair"
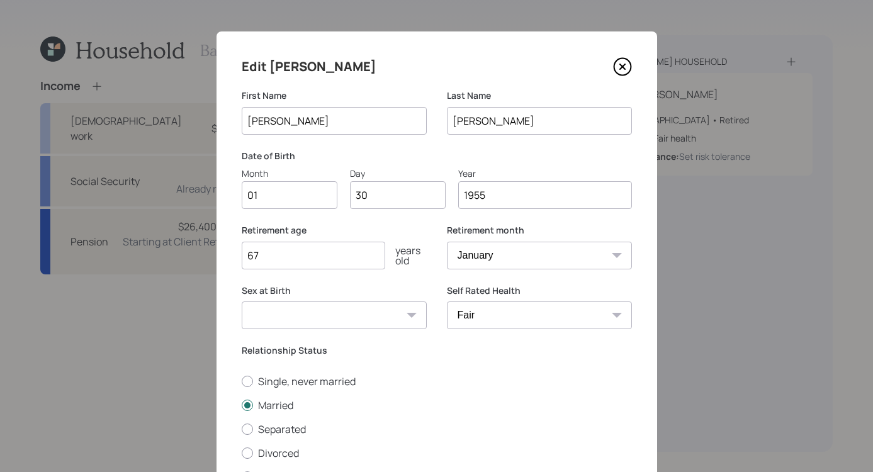
click at [304, 256] on input "67" at bounding box center [314, 256] width 144 height 28
type input "6"
type input "80"
click at [514, 376] on label "Single, never married" at bounding box center [437, 382] width 390 height 14
click at [242, 381] on input "Single, never married" at bounding box center [241, 381] width 1 height 1
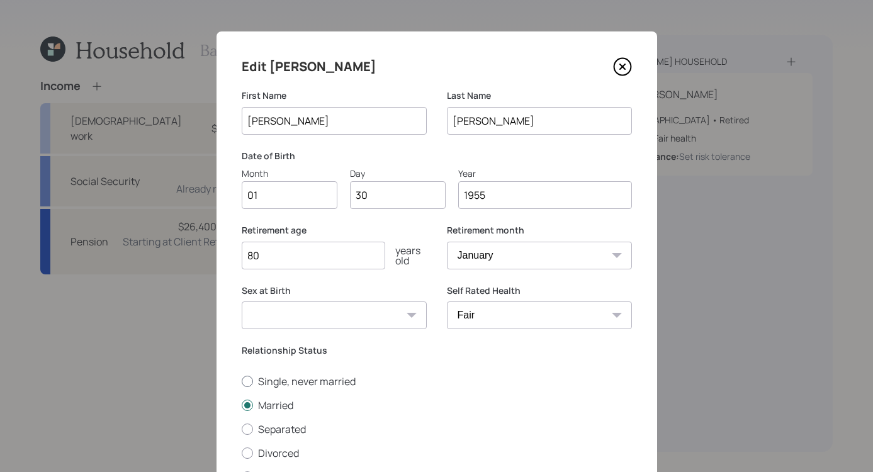
radio input "true"
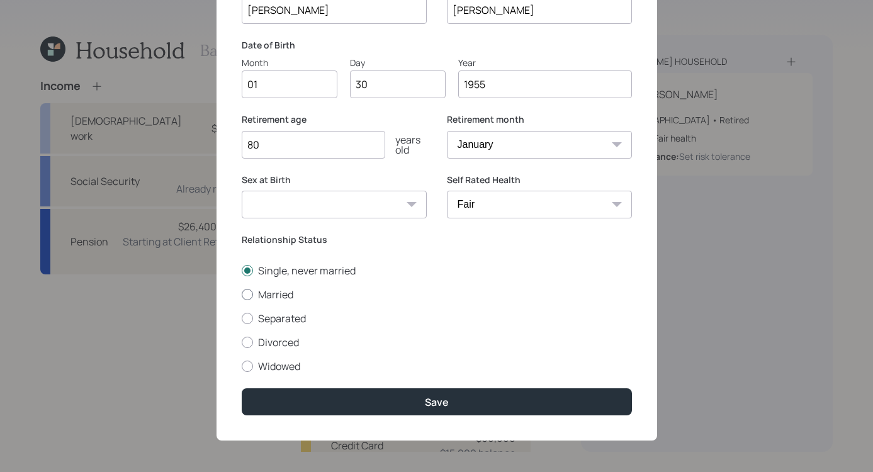
click at [247, 298] on div at bounding box center [247, 294] width 11 height 11
click at [242, 295] on input "Married" at bounding box center [241, 294] width 1 height 1
radio input "true"
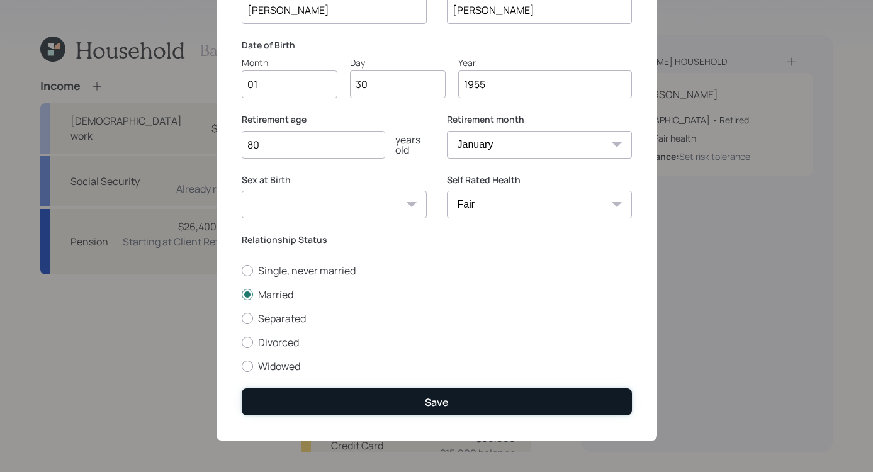
click at [400, 400] on button "Save" at bounding box center [437, 401] width 390 height 27
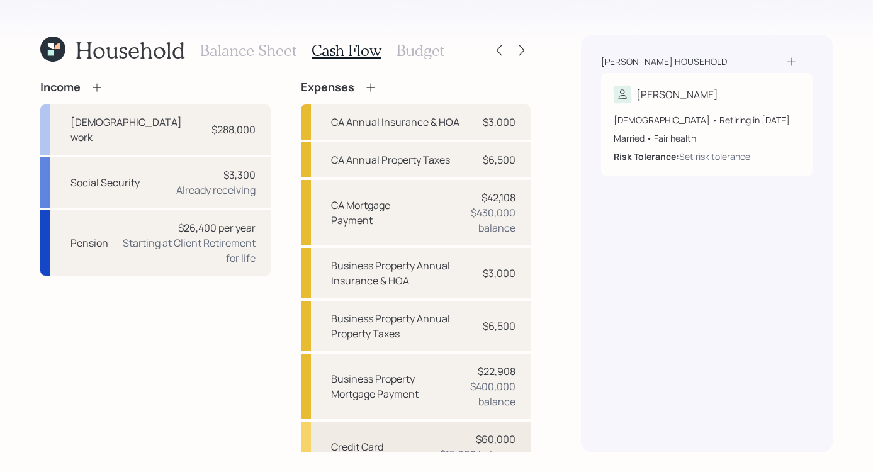
scroll to position [1, 0]
click at [432, 50] on h3 "Budget" at bounding box center [421, 51] width 48 height 18
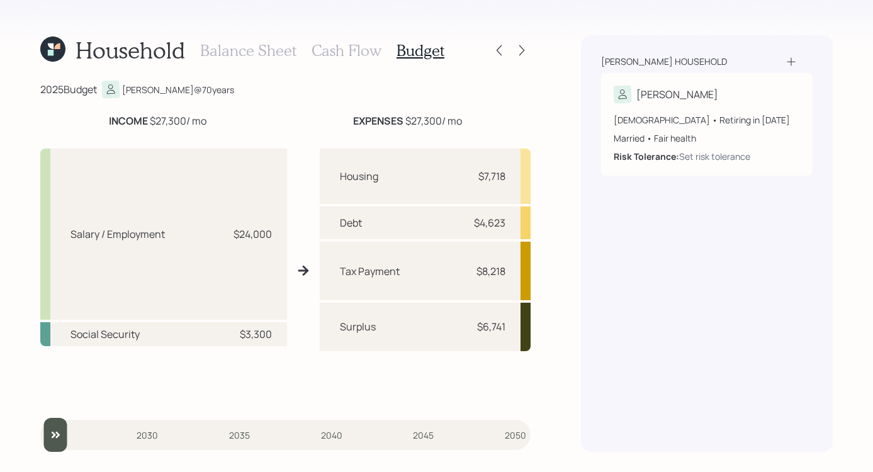
click at [375, 48] on h3 "Cash Flow" at bounding box center [347, 51] width 70 height 18
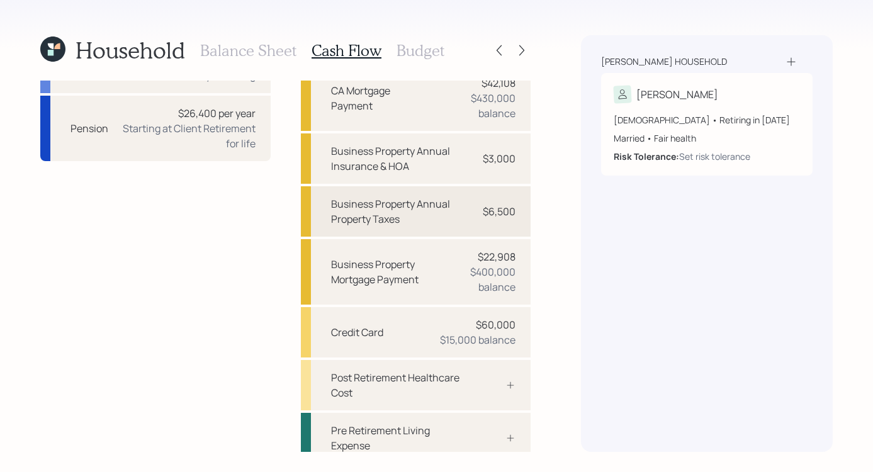
scroll to position [178, 0]
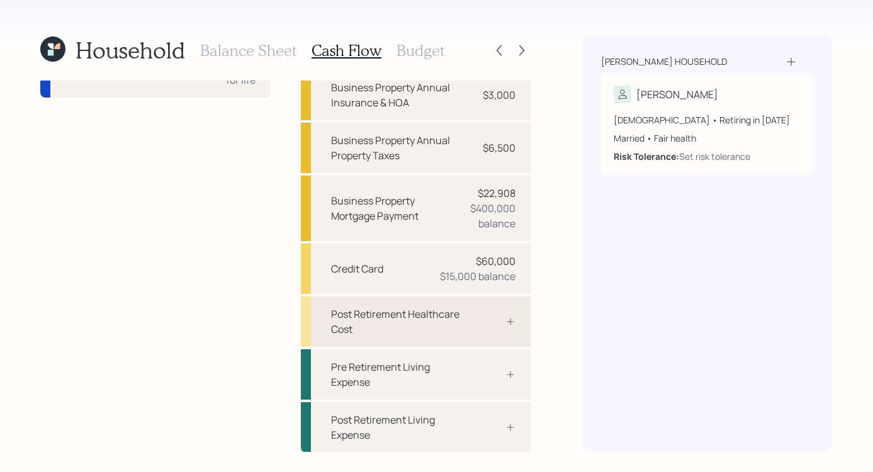
click at [504, 319] on div at bounding box center [497, 322] width 38 height 10
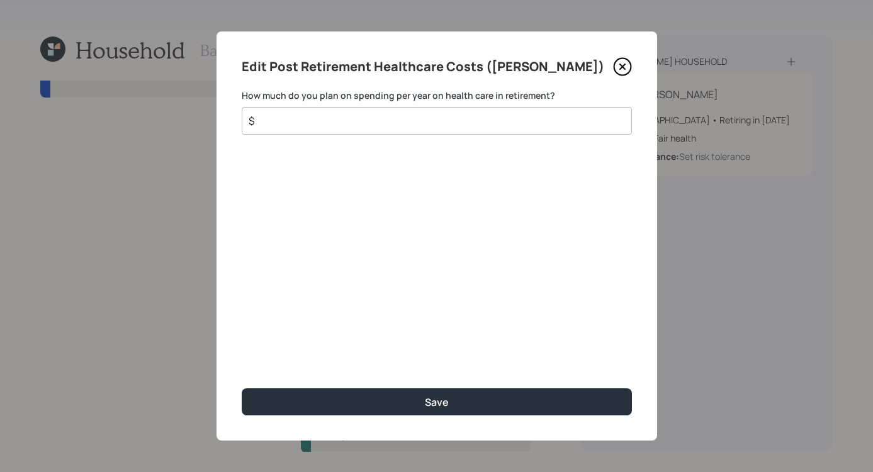
click at [620, 67] on icon at bounding box center [622, 66] width 19 height 19
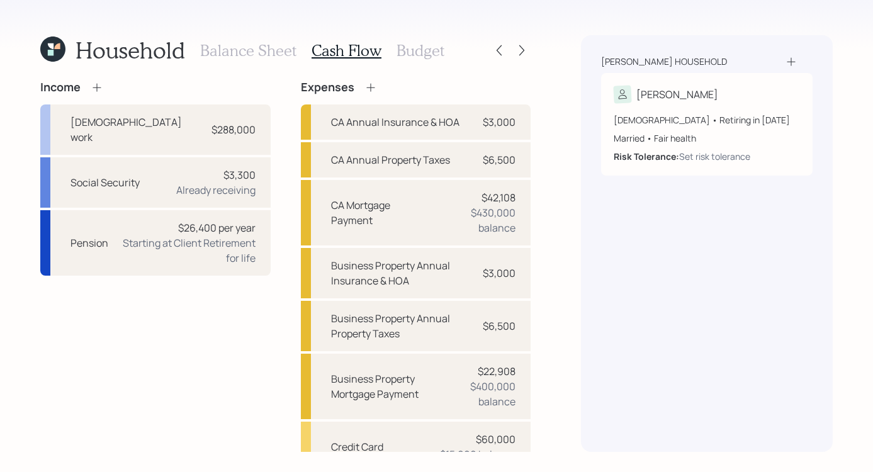
click at [370, 82] on icon at bounding box center [370, 87] width 13 height 13
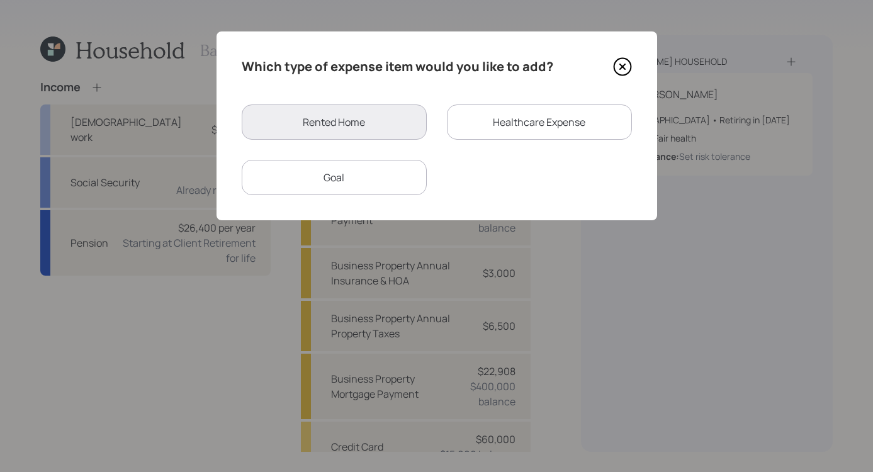
click at [514, 120] on div "Healthcare Expense" at bounding box center [539, 122] width 185 height 35
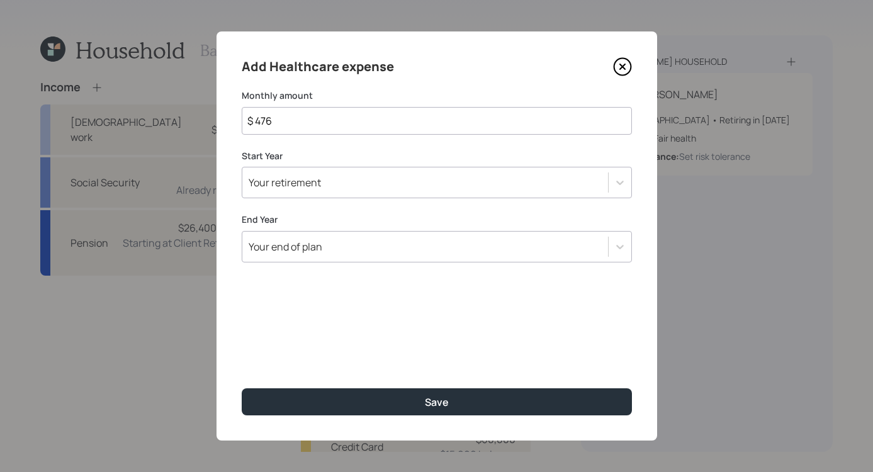
click at [371, 120] on input "$ 476" at bounding box center [437, 121] width 390 height 28
type input "$ 187"
click at [628, 179] on div at bounding box center [620, 182] width 23 height 23
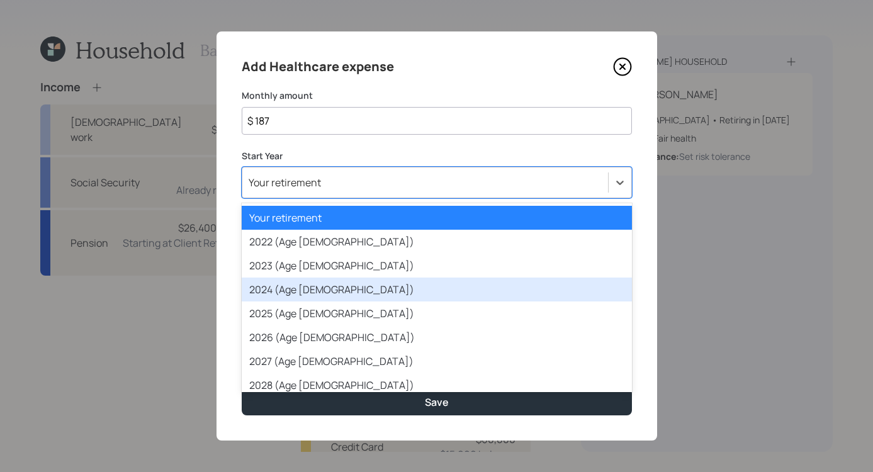
click at [378, 292] on div "2024 (Age 69)" at bounding box center [437, 290] width 390 height 24
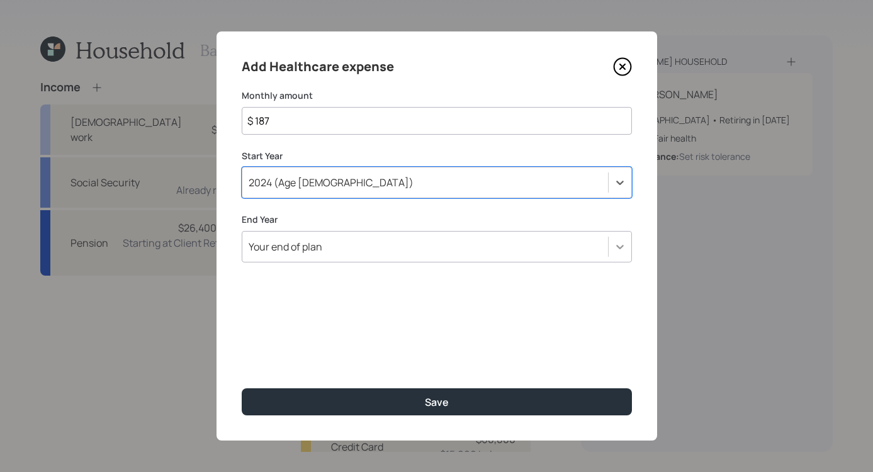
click at [621, 246] on icon at bounding box center [620, 247] width 8 height 4
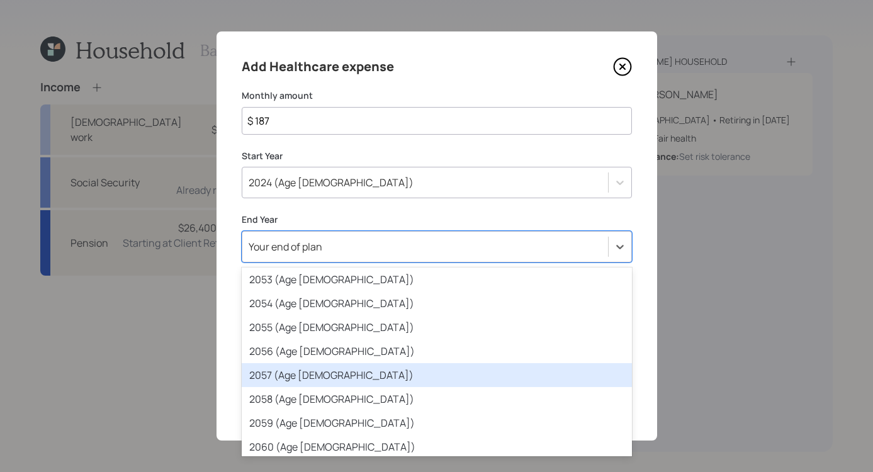
scroll to position [638, 0]
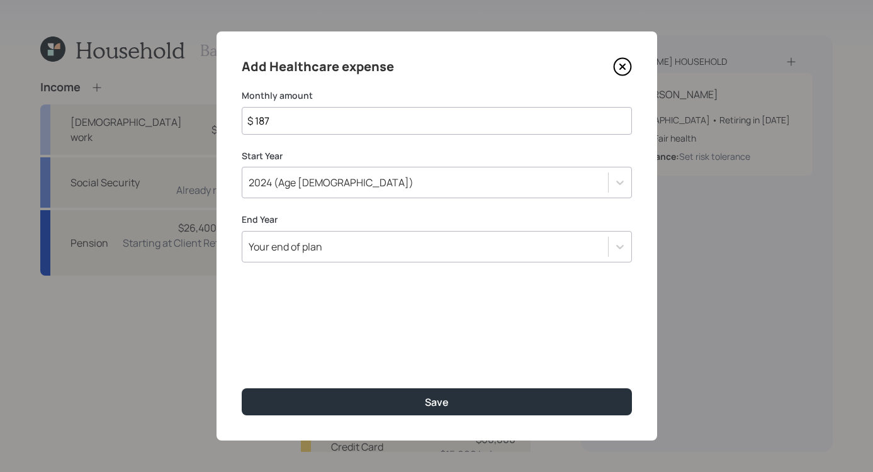
click at [417, 216] on label "End Year" at bounding box center [437, 219] width 390 height 13
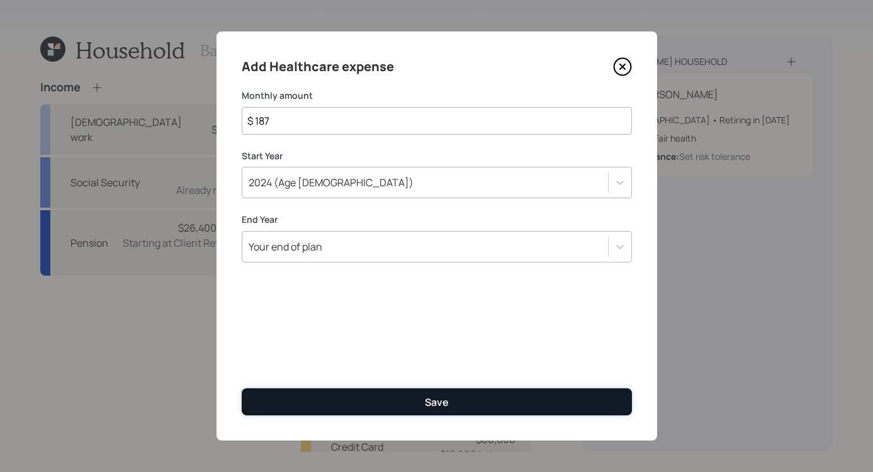
click at [406, 403] on button "Save" at bounding box center [437, 401] width 390 height 27
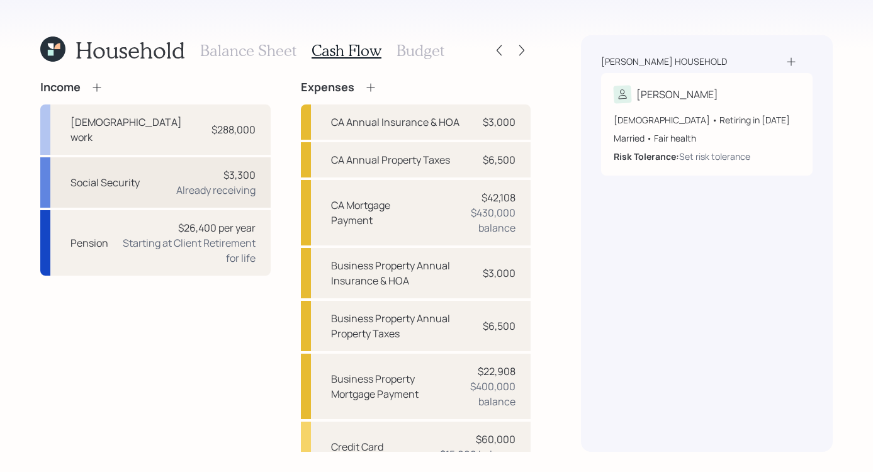
click at [202, 183] on div "Already receiving" at bounding box center [215, 190] width 79 height 15
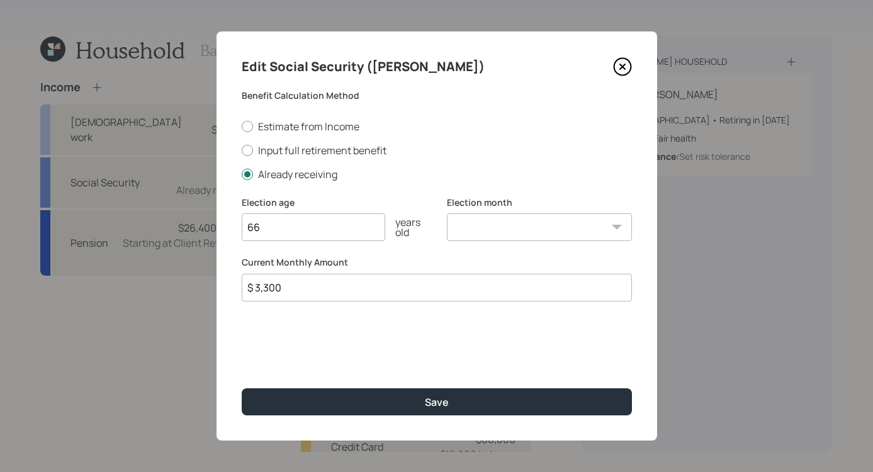
click at [311, 291] on input "$ 3,300" at bounding box center [437, 288] width 390 height 28
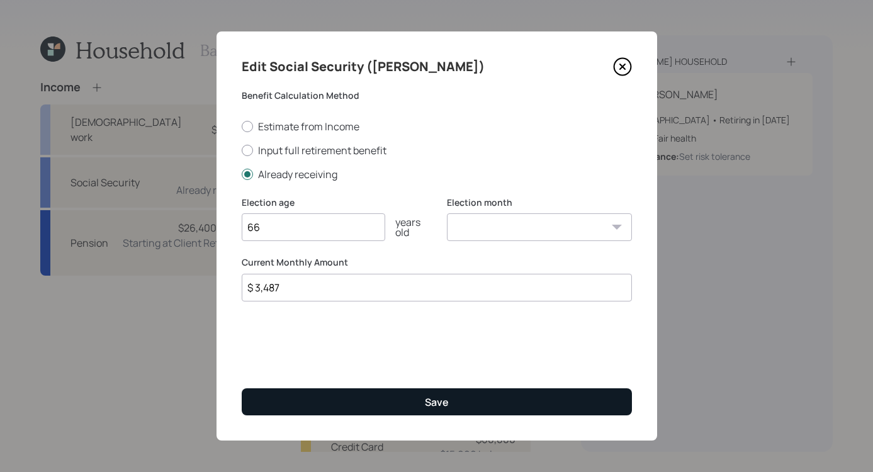
type input "$ 3,487"
click at [412, 407] on button "Save" at bounding box center [437, 401] width 390 height 27
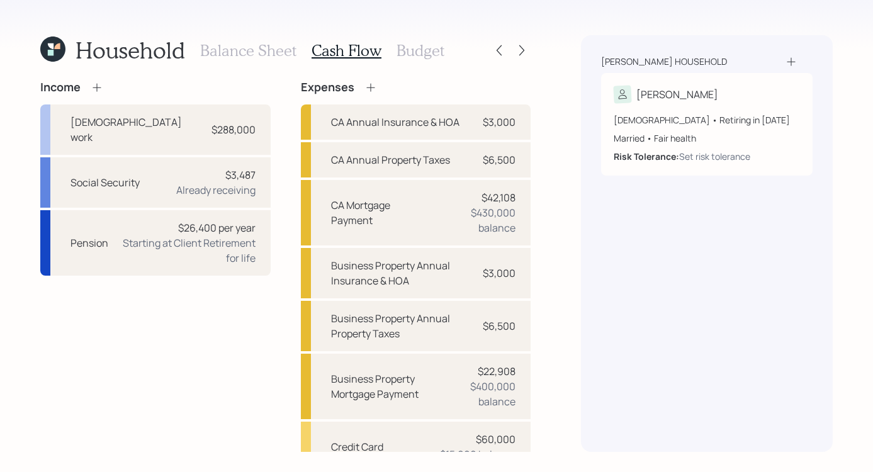
click at [368, 89] on icon at bounding box center [370, 87] width 13 height 13
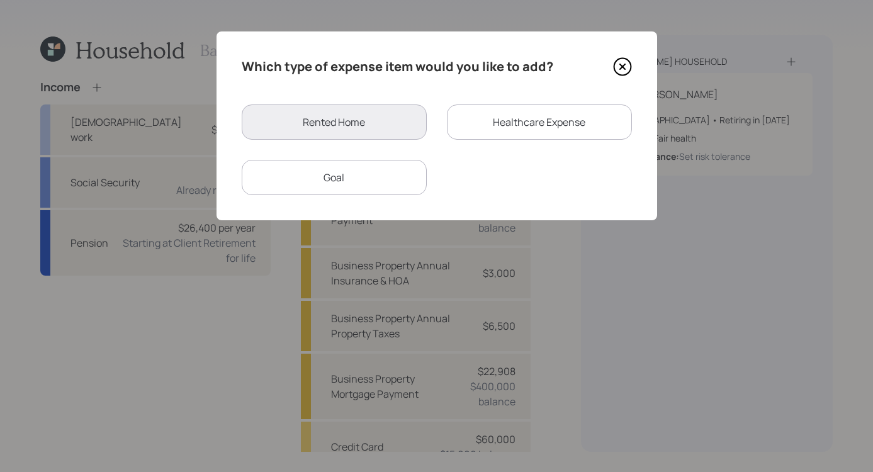
click at [626, 67] on icon at bounding box center [622, 66] width 19 height 19
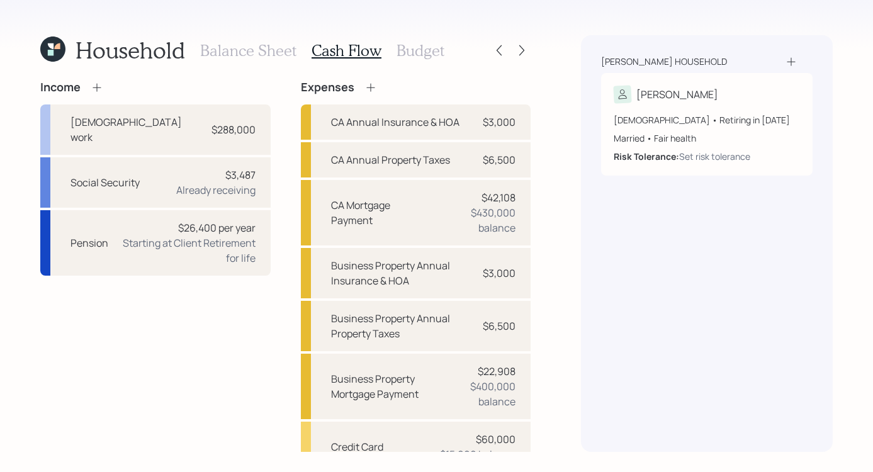
click at [422, 54] on h3 "Budget" at bounding box center [421, 51] width 48 height 18
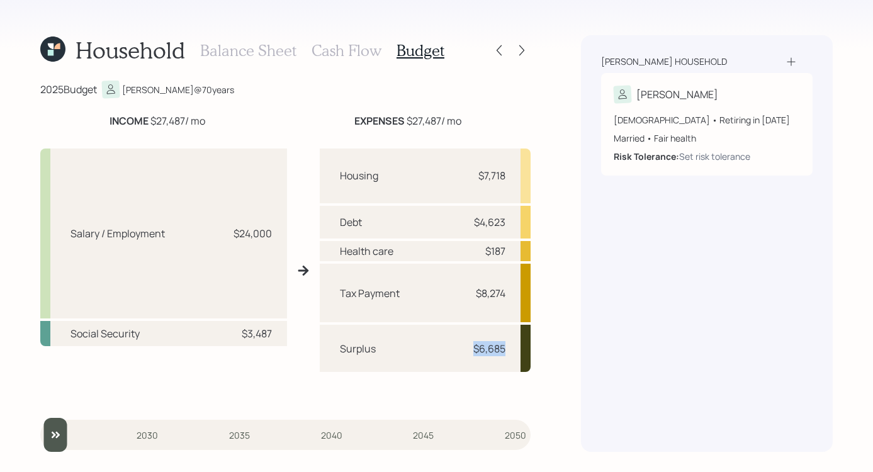
drag, startPoint x: 473, startPoint y: 349, endPoint x: 514, endPoint y: 353, distance: 41.1
click at [514, 353] on div "Surplus $6,685" at bounding box center [426, 348] width 212 height 47
click at [575, 341] on div "Household Balance Sheet Cash Flow Budget 2025 Budget Charles @ 70 years INCOME …" at bounding box center [436, 236] width 873 height 472
click at [361, 46] on h3 "Cash Flow" at bounding box center [347, 51] width 70 height 18
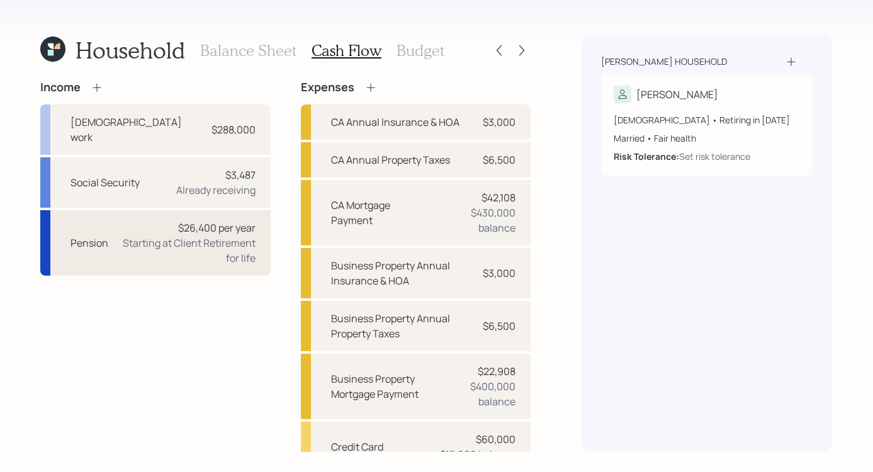
click at [156, 235] on div "Starting at Client Retirement for life" at bounding box center [186, 250] width 137 height 30
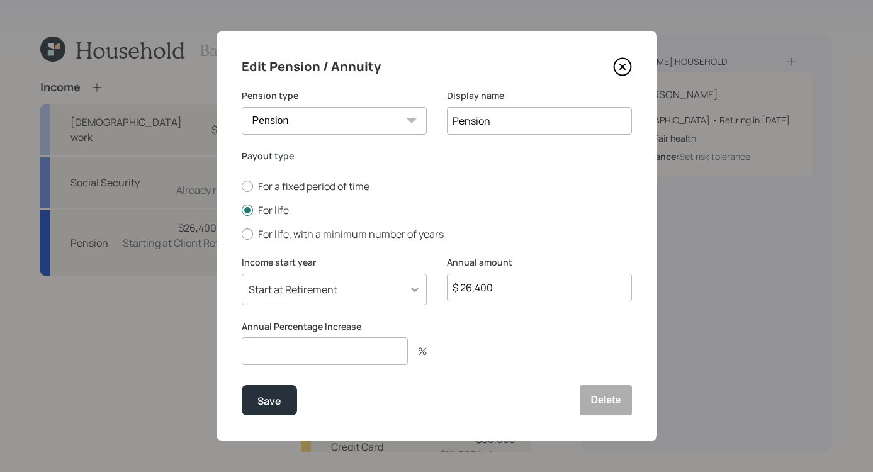
click at [409, 284] on icon at bounding box center [415, 289] width 13 height 13
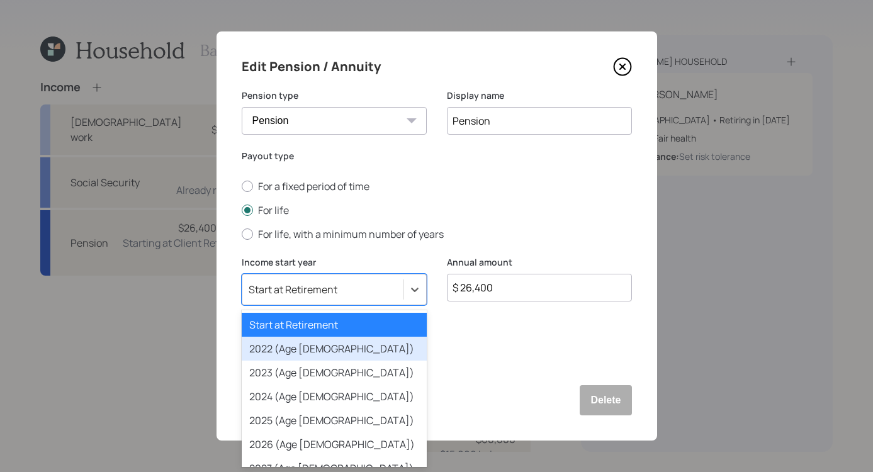
click at [359, 354] on div "2022 (Age 67)" at bounding box center [334, 349] width 185 height 24
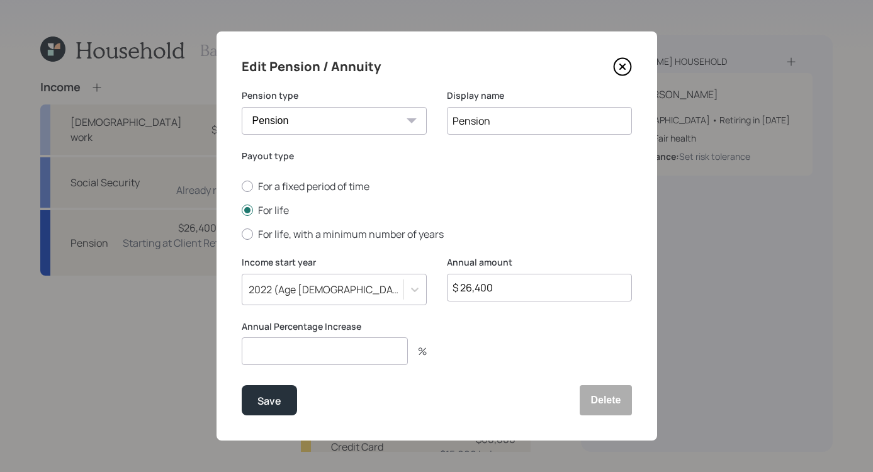
click at [327, 362] on input "number" at bounding box center [325, 351] width 166 height 28
type input "0"
click at [270, 395] on div "Save" at bounding box center [269, 401] width 24 height 17
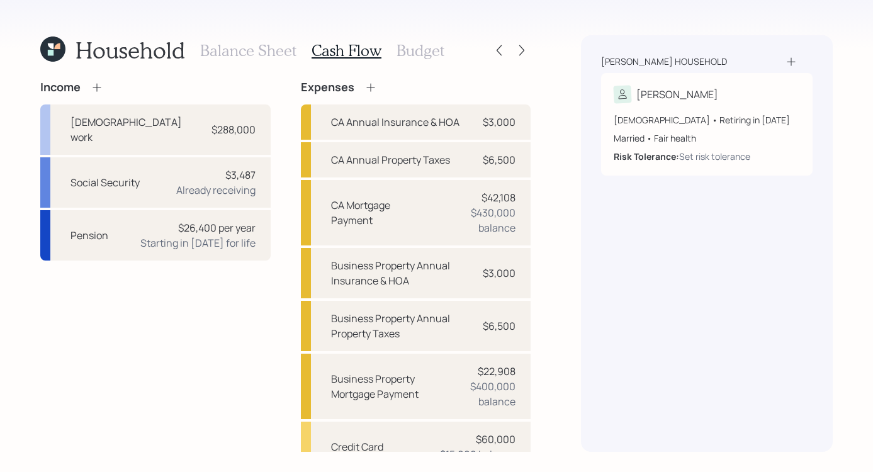
click at [414, 52] on h3 "Budget" at bounding box center [421, 51] width 48 height 18
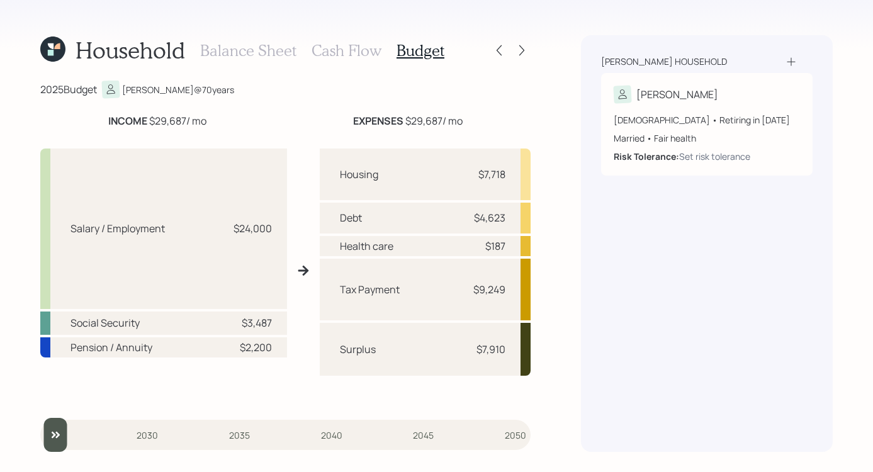
click at [320, 52] on h3 "Cash Flow" at bounding box center [347, 51] width 70 height 18
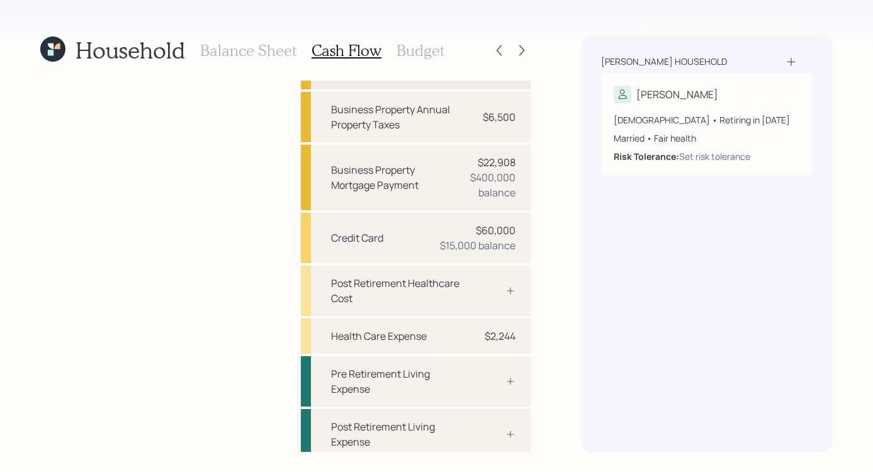
scroll to position [216, 0]
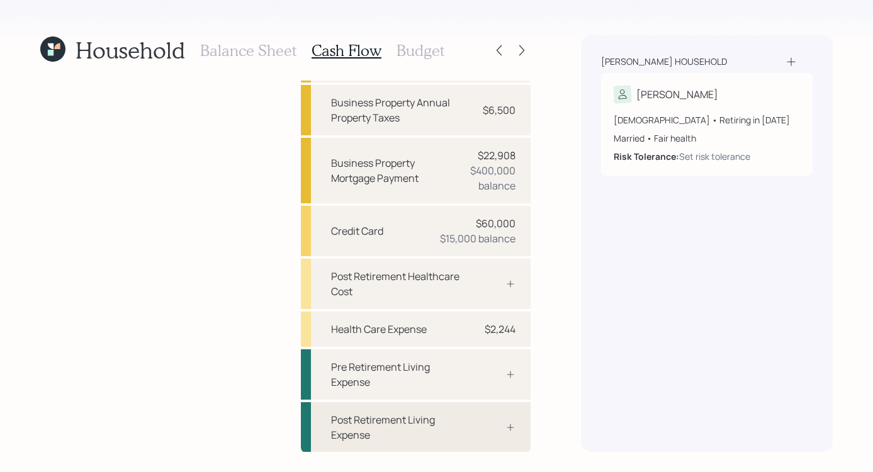
click at [434, 426] on div "Post Retirement Living Expense" at bounding box center [399, 427] width 137 height 30
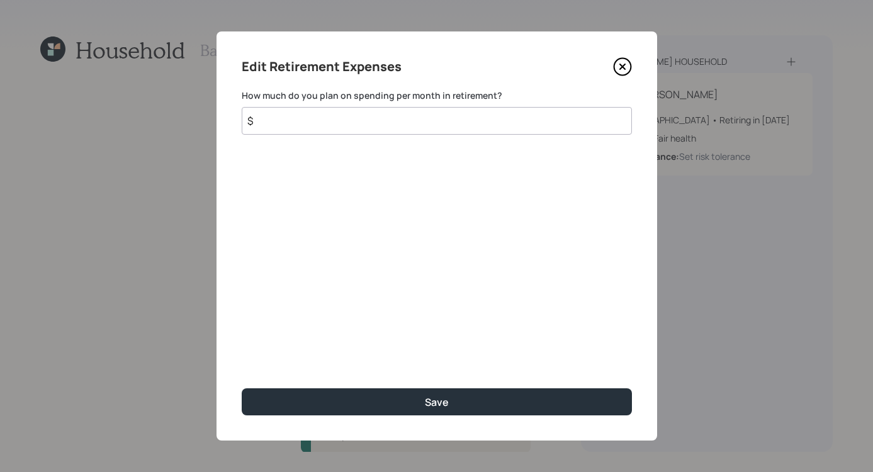
click at [495, 117] on input "$" at bounding box center [437, 121] width 390 height 28
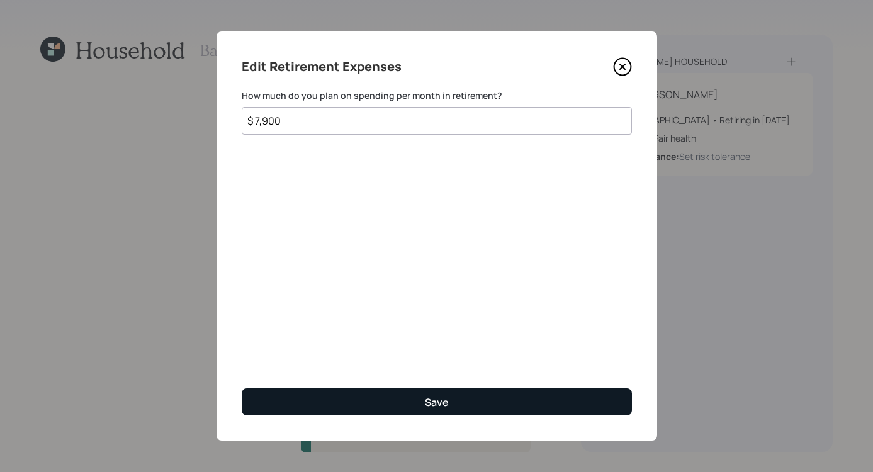
type input "$ 7,900"
click at [451, 398] on button "Save" at bounding box center [437, 401] width 390 height 27
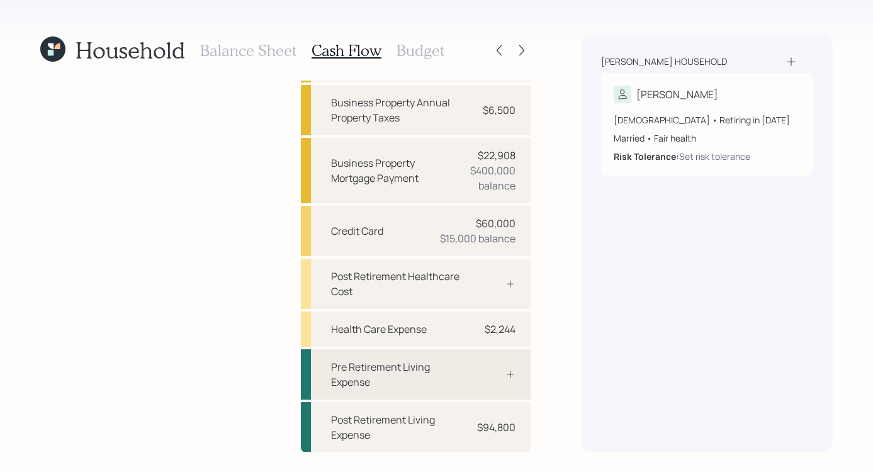
click at [488, 368] on div "Pre Retirement Living Expense" at bounding box center [416, 374] width 230 height 50
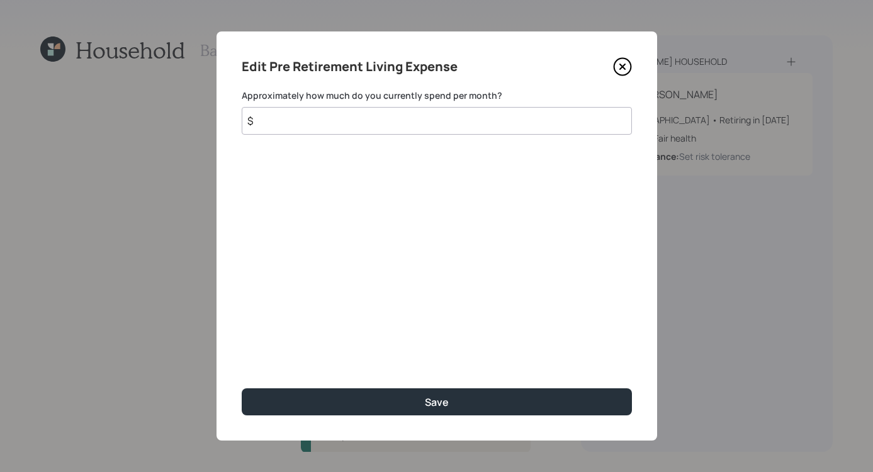
click at [353, 116] on input "$" at bounding box center [437, 121] width 390 height 28
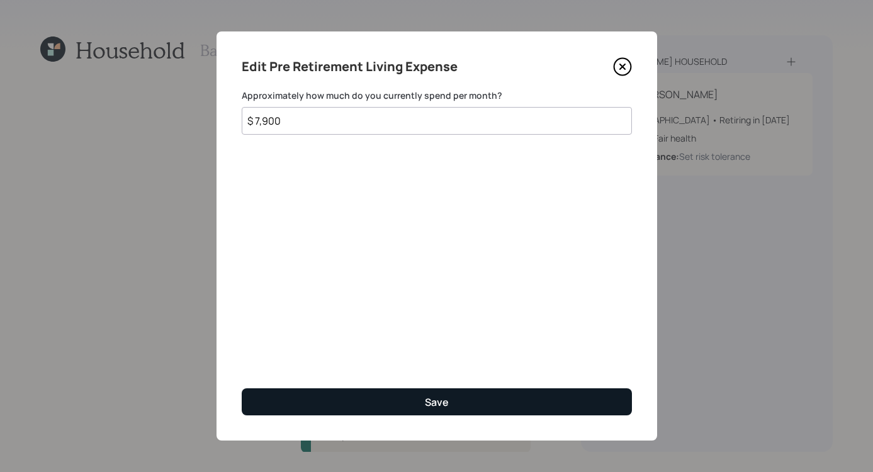
type input "$ 7,900"
click at [425, 403] on div "Save" at bounding box center [437, 402] width 24 height 14
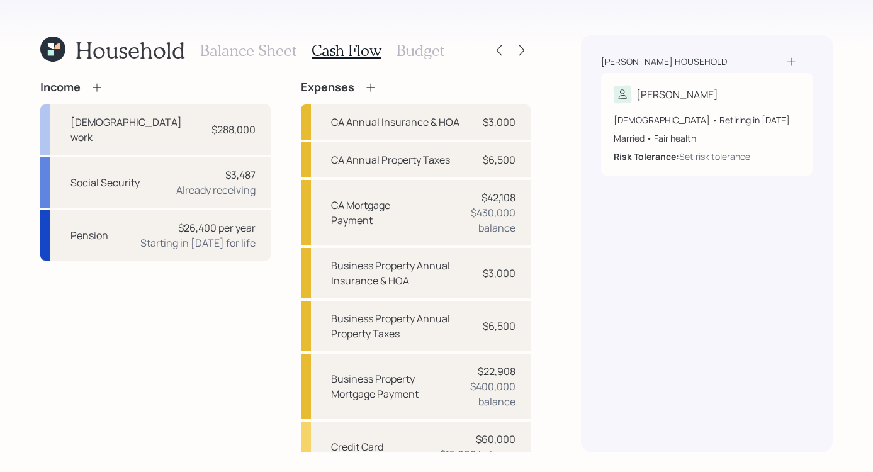
click at [425, 49] on h3 "Budget" at bounding box center [421, 51] width 48 height 18
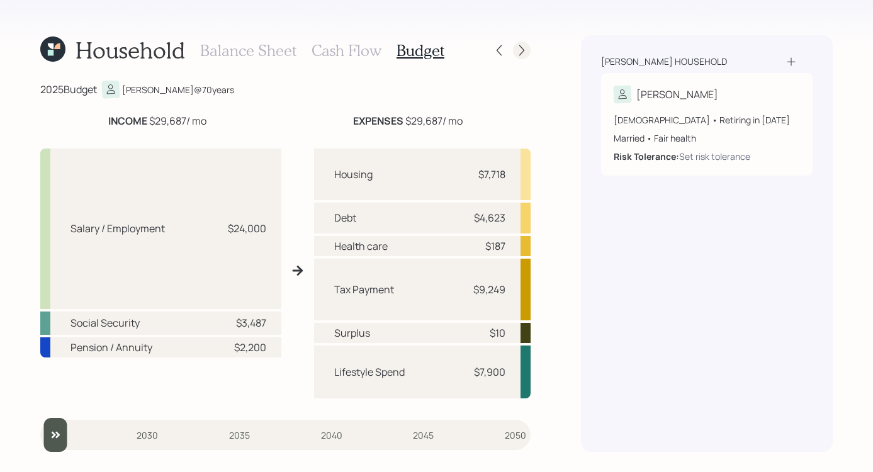
click at [524, 50] on icon at bounding box center [522, 50] width 13 height 13
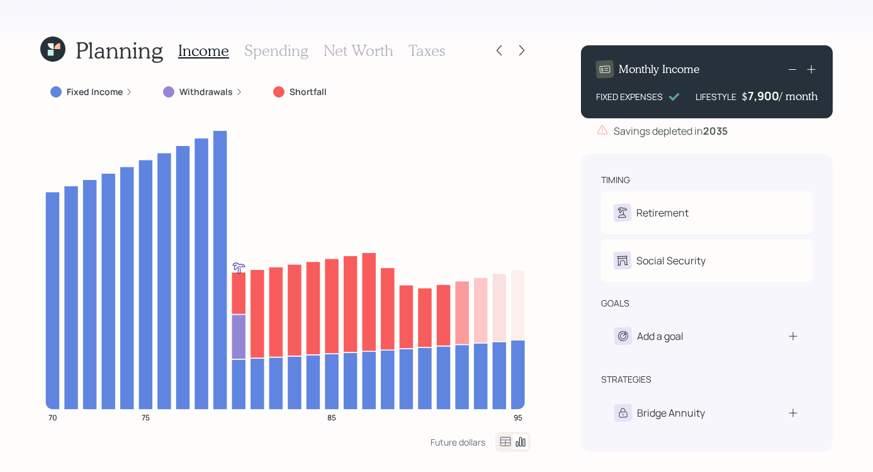
click at [121, 89] on div "Fixed Income" at bounding box center [91, 92] width 82 height 13
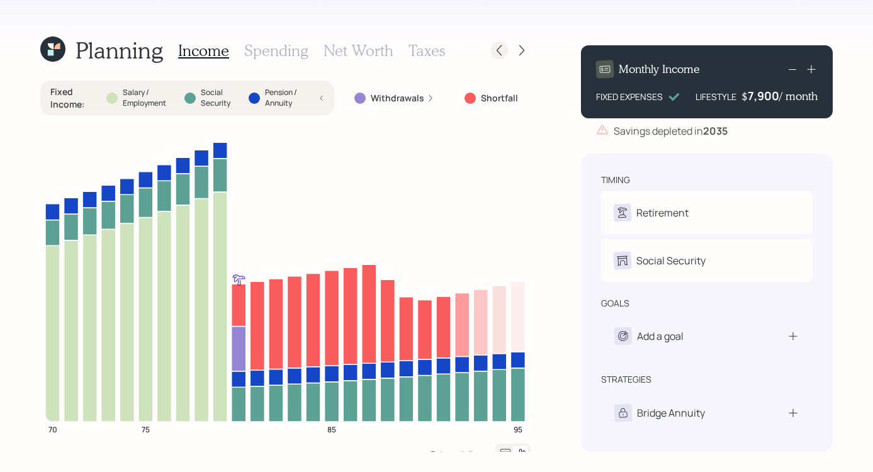
click at [504, 45] on icon at bounding box center [499, 50] width 13 height 13
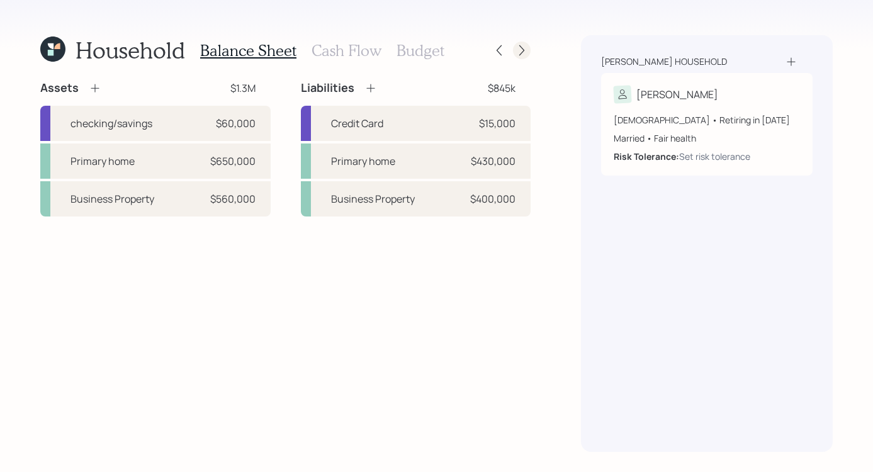
click at [523, 44] on icon at bounding box center [522, 50] width 13 height 13
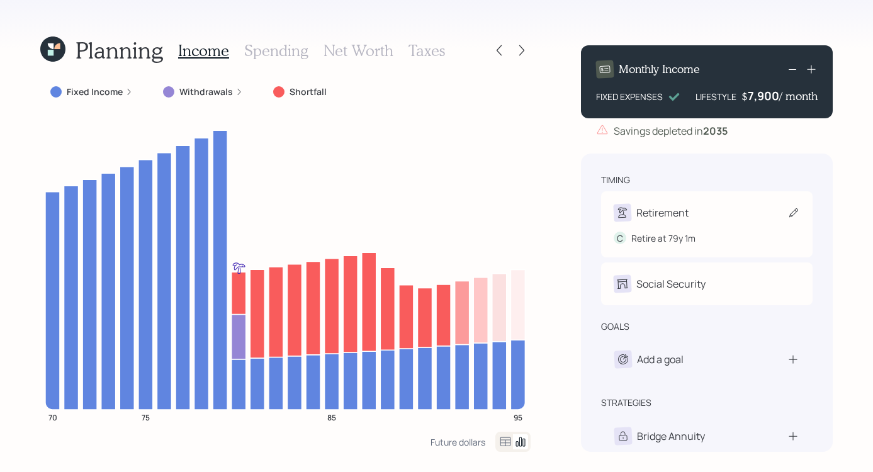
click at [687, 239] on div "Retire at 79y 1m" at bounding box center [663, 238] width 64 height 13
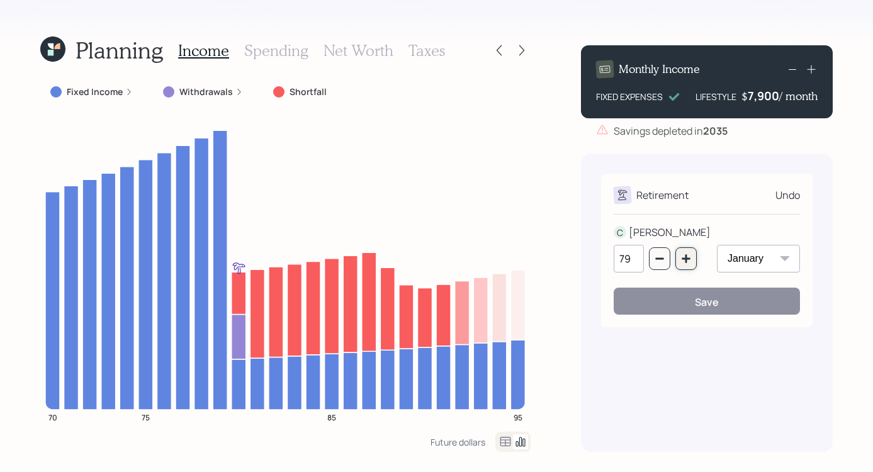
click at [689, 259] on icon "button" at bounding box center [686, 258] width 8 height 8
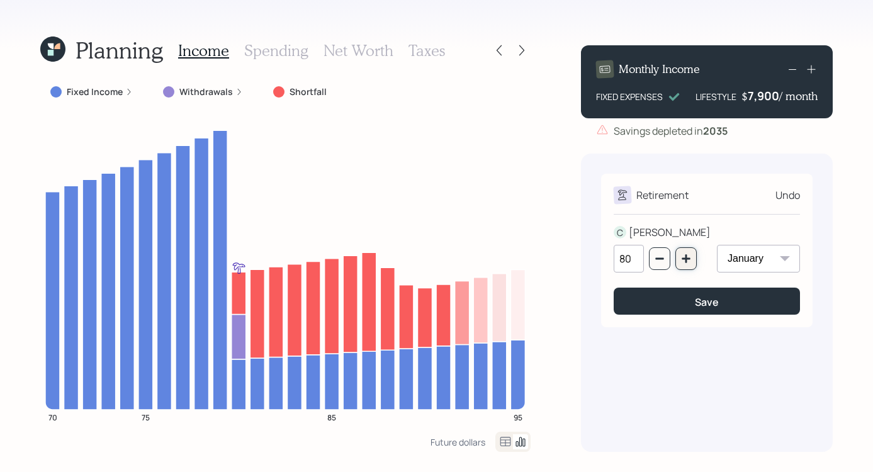
click at [689, 259] on icon "button" at bounding box center [686, 258] width 8 height 8
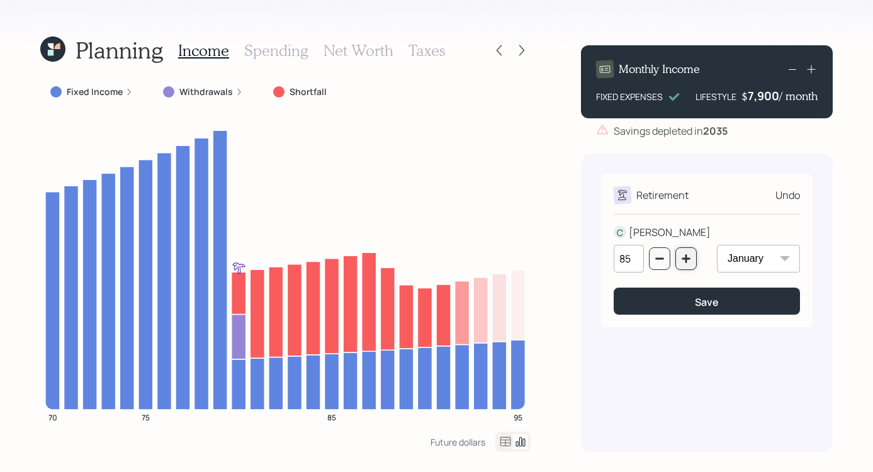
click at [689, 259] on icon "button" at bounding box center [686, 258] width 8 height 8
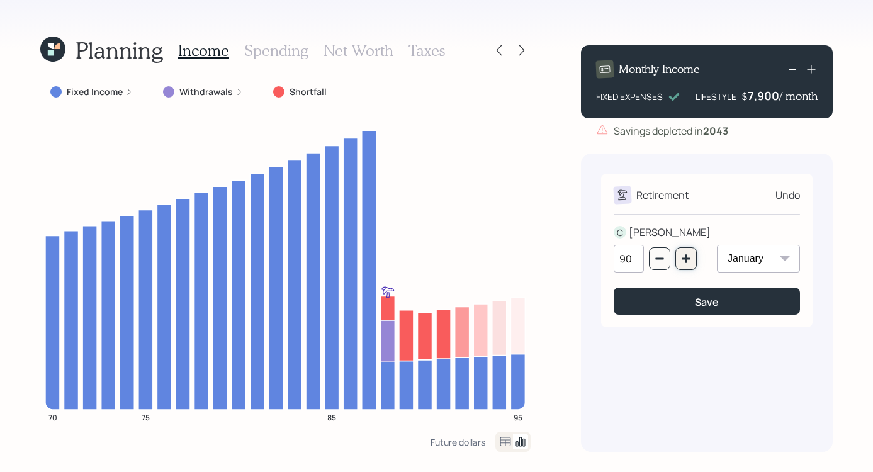
click at [689, 259] on icon "button" at bounding box center [686, 258] width 8 height 8
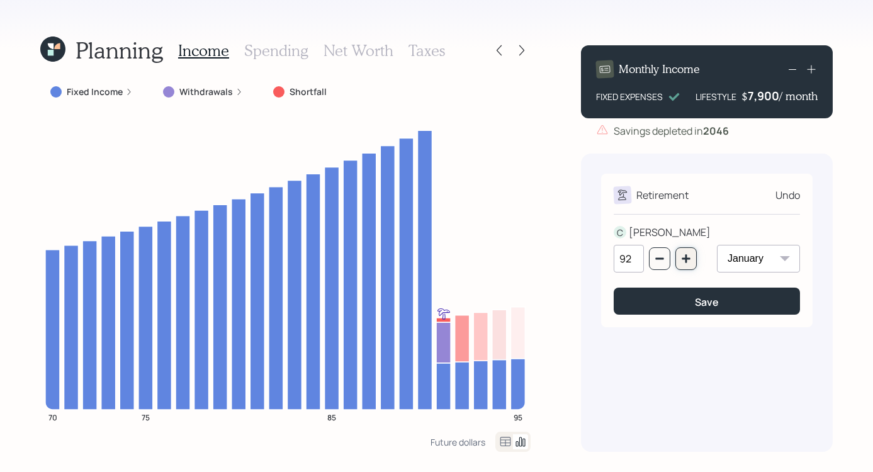
click at [689, 259] on icon "button" at bounding box center [686, 258] width 8 height 8
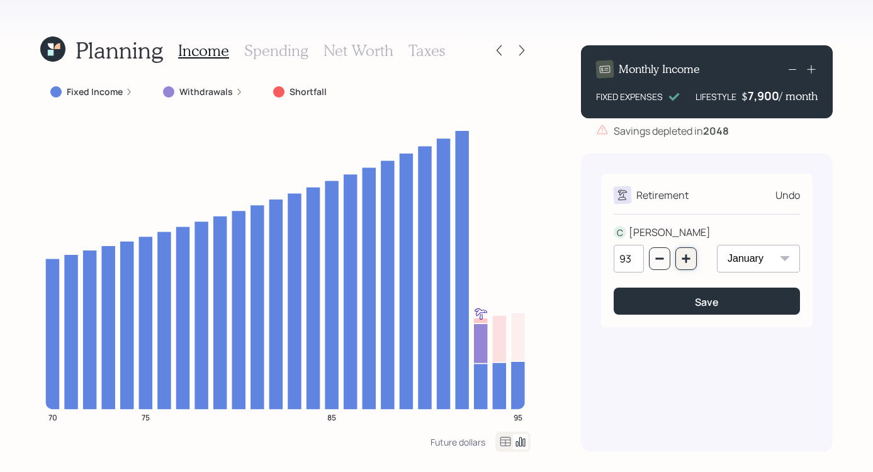
click at [689, 259] on icon "button" at bounding box center [686, 258] width 8 height 8
type input "95"
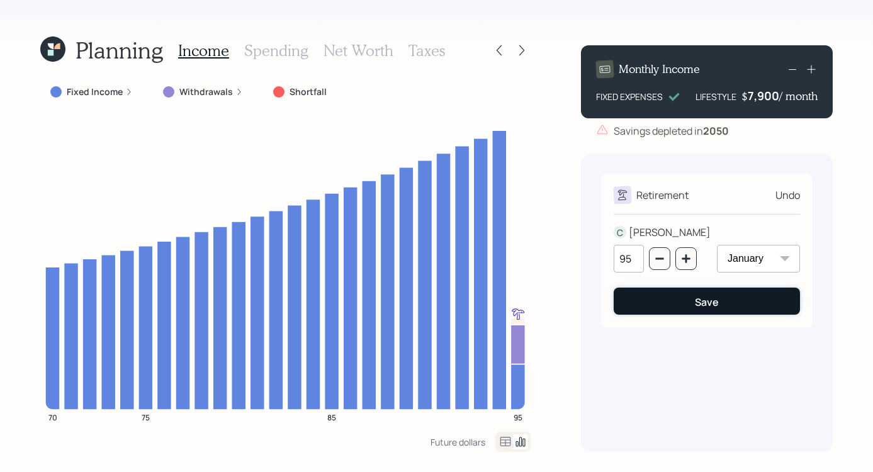
click at [699, 304] on div "Save" at bounding box center [707, 302] width 24 height 14
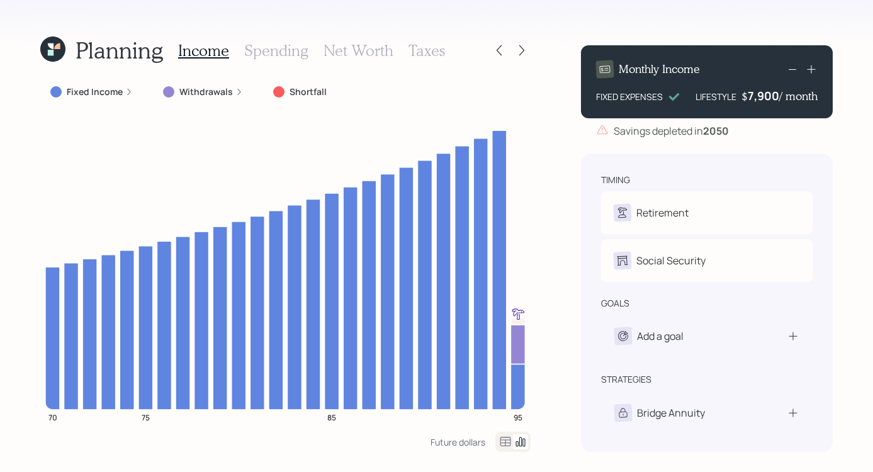
click at [621, 19] on div "Planning Income Spending Net Worth Taxes Fixed Income Withdrawals Shortfall 70 …" at bounding box center [436, 236] width 873 height 472
click at [499, 44] on icon at bounding box center [499, 50] width 13 height 13
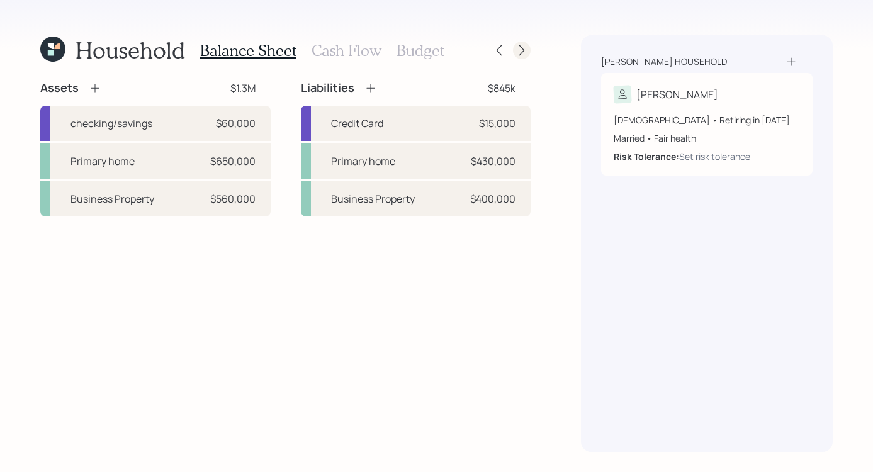
click at [524, 55] on icon at bounding box center [522, 50] width 13 height 13
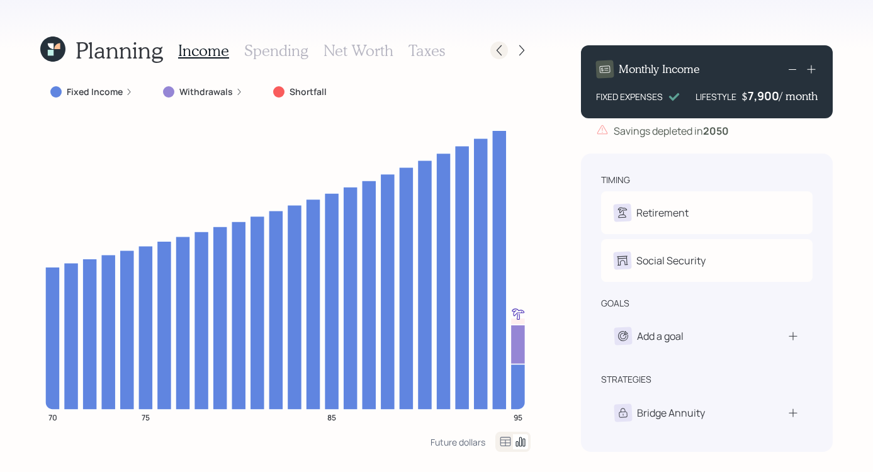
click at [497, 52] on icon at bounding box center [499, 50] width 13 height 13
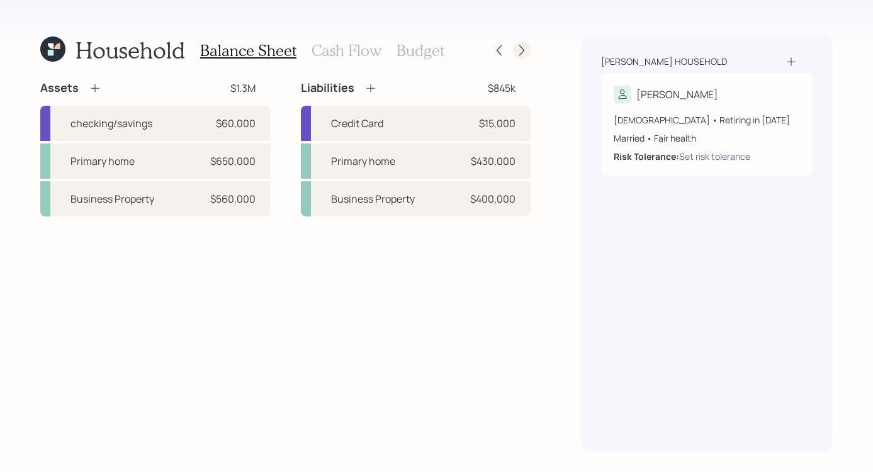
click at [529, 48] on div at bounding box center [522, 51] width 18 height 18
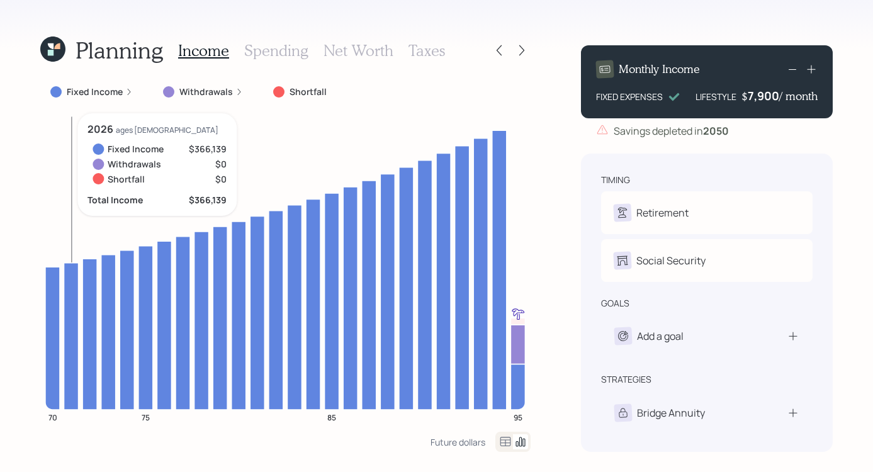
click at [57, 47] on icon at bounding box center [57, 46] width 6 height 6
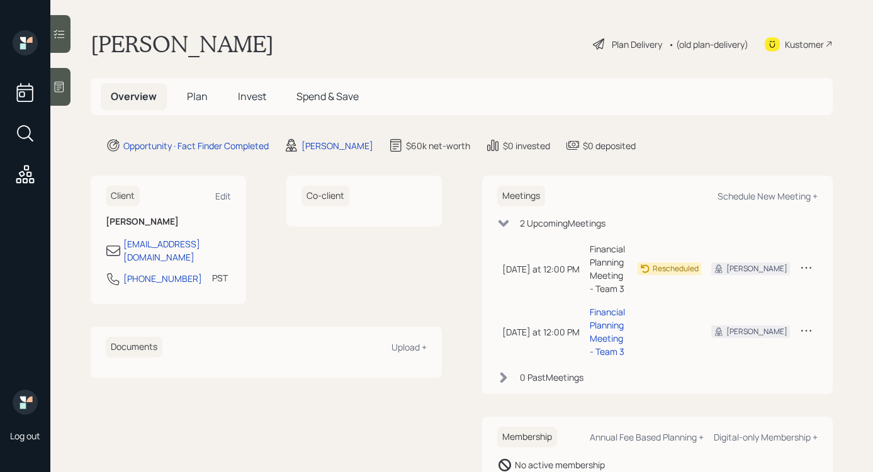
click at [790, 42] on div "Kustomer" at bounding box center [804, 44] width 39 height 13
click at [189, 93] on span "Plan" at bounding box center [197, 96] width 21 height 14
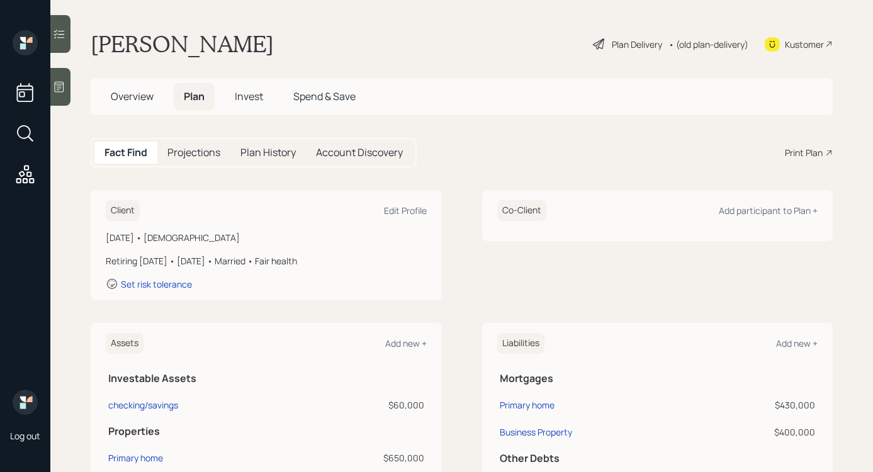
click at [795, 151] on div "Print Plan" at bounding box center [804, 152] width 38 height 13
